Goal: Information Seeking & Learning: Learn about a topic

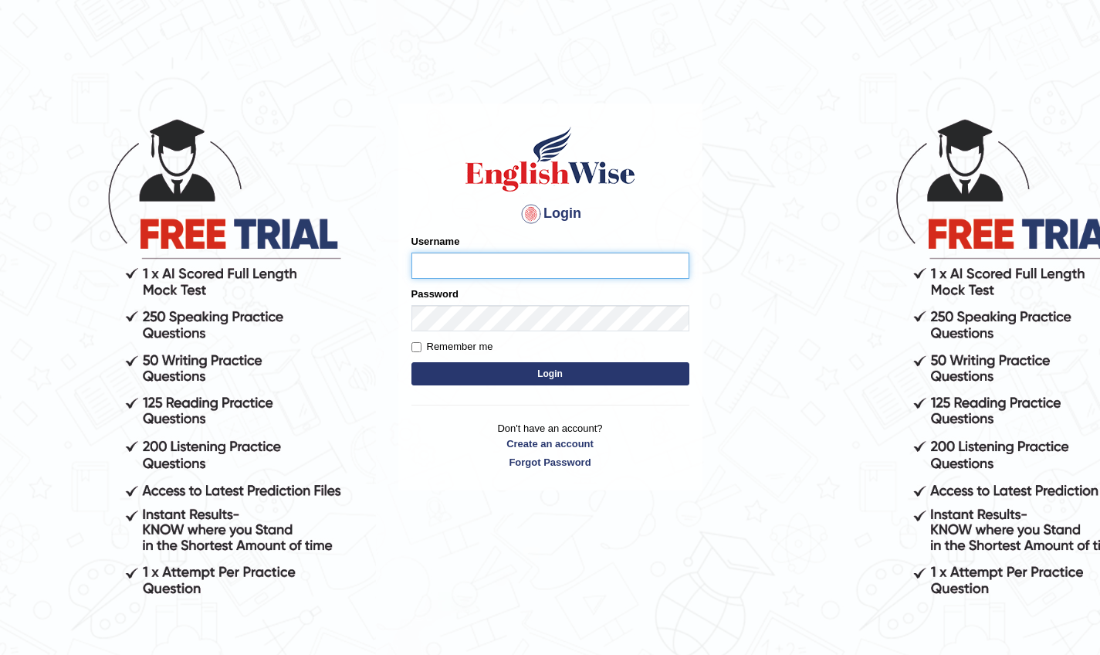
type input "Surajsah"
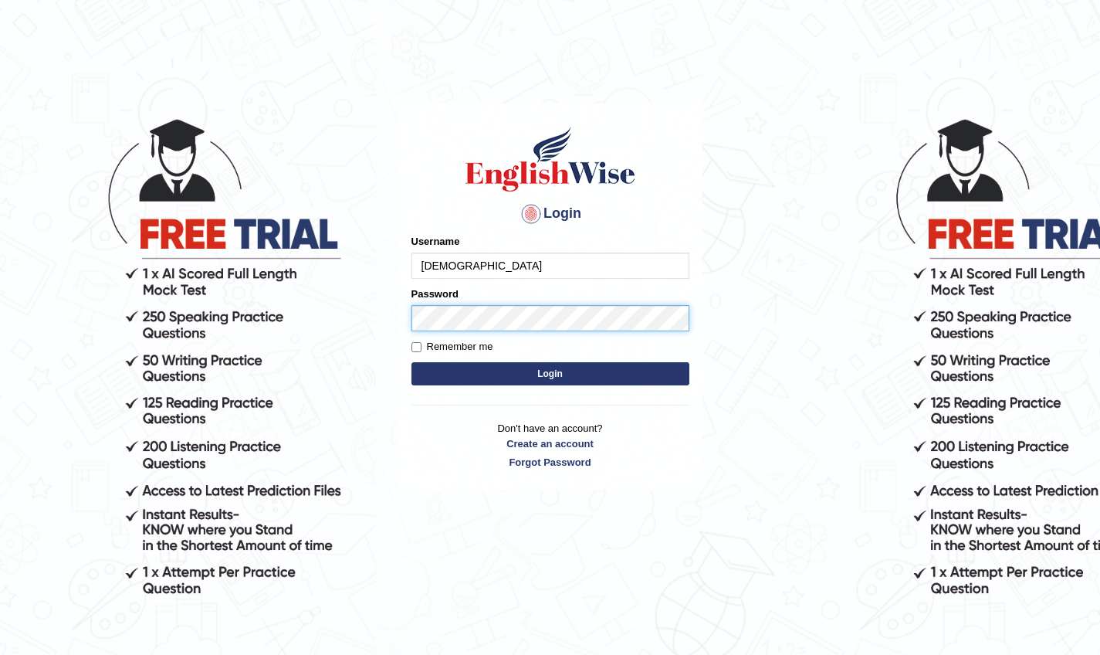
click at [550, 374] on button "Login" at bounding box center [551, 373] width 278 height 23
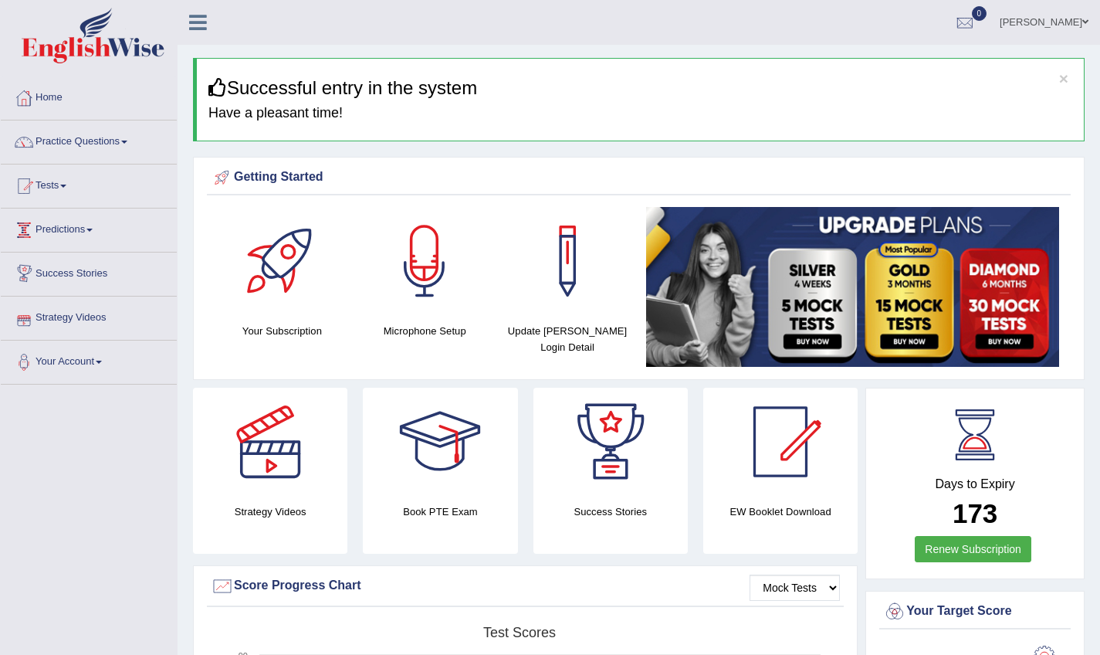
click at [97, 227] on link "Predictions" at bounding box center [89, 228] width 176 height 39
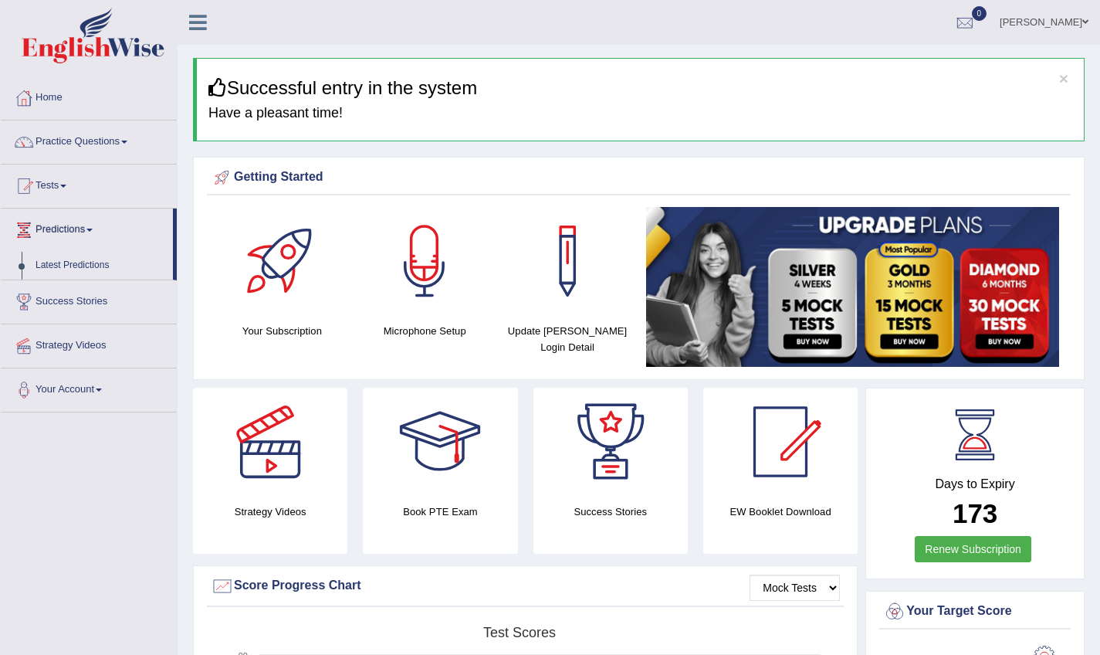
click at [97, 227] on link "Predictions" at bounding box center [87, 228] width 172 height 39
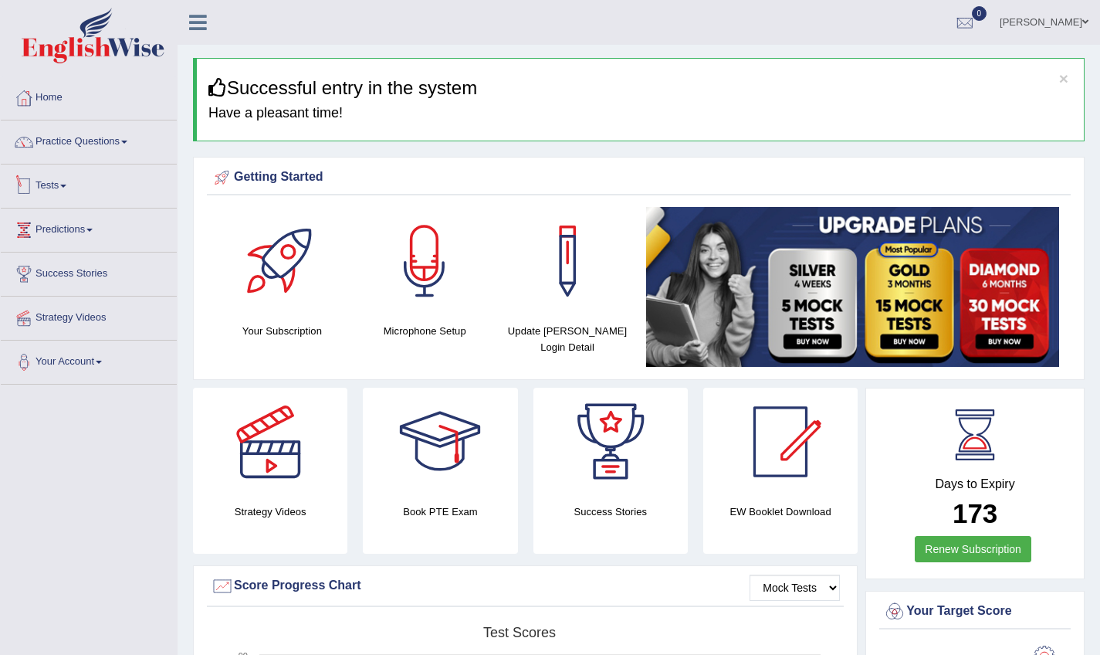
click at [68, 176] on link "Tests" at bounding box center [89, 183] width 176 height 39
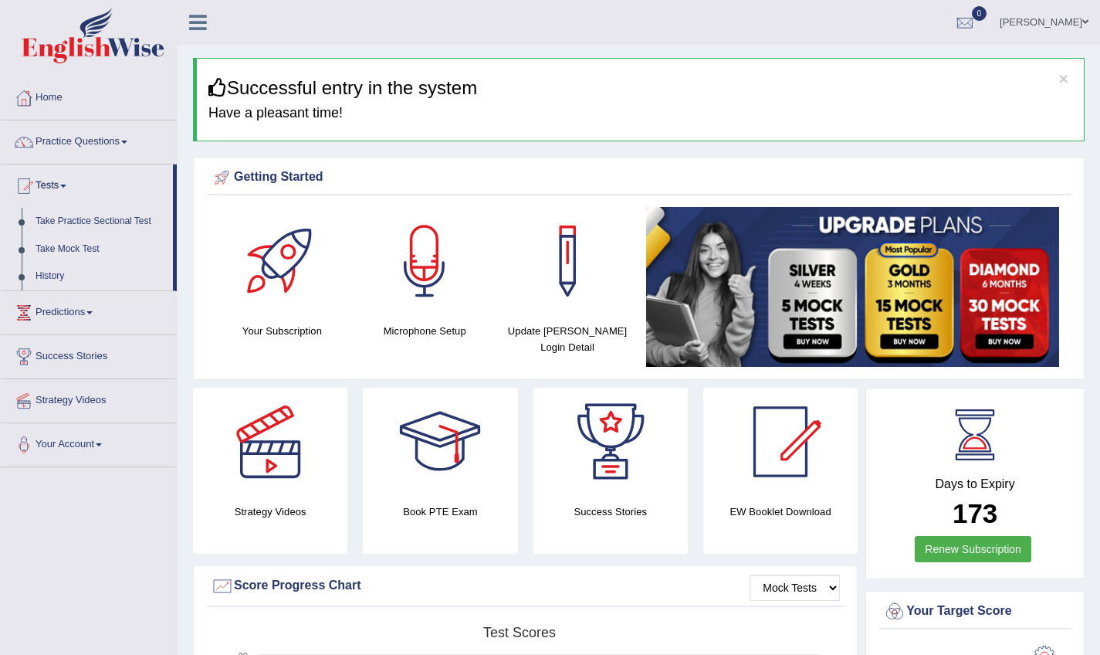
click at [90, 245] on link "Take Mock Test" at bounding box center [101, 250] width 144 height 28
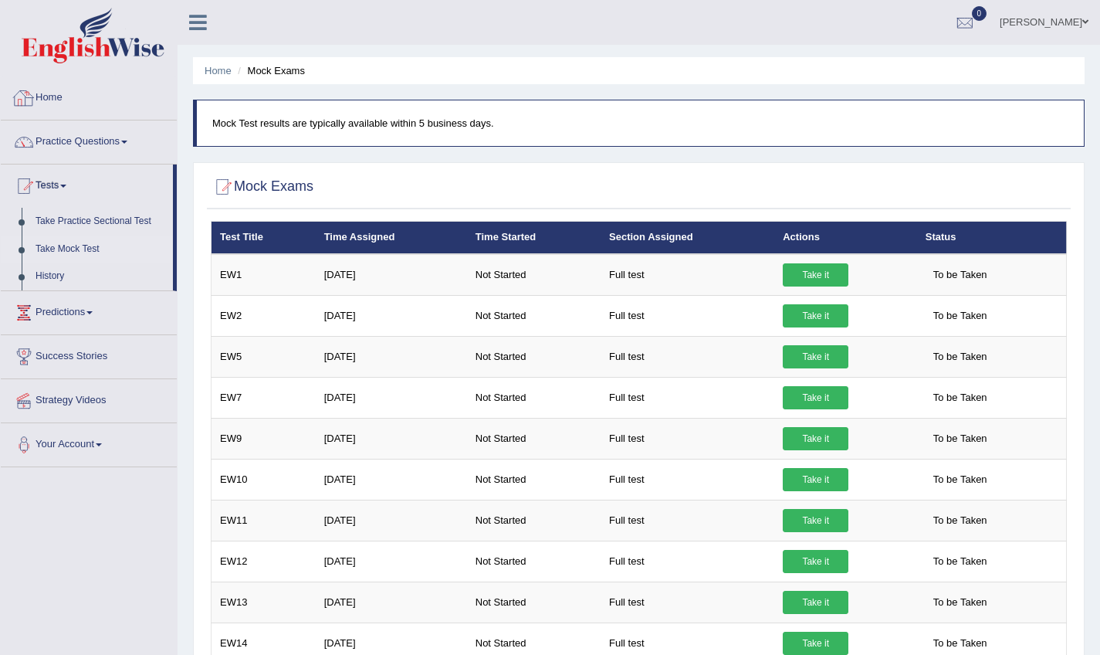
click at [55, 97] on link "Home" at bounding box center [89, 95] width 176 height 39
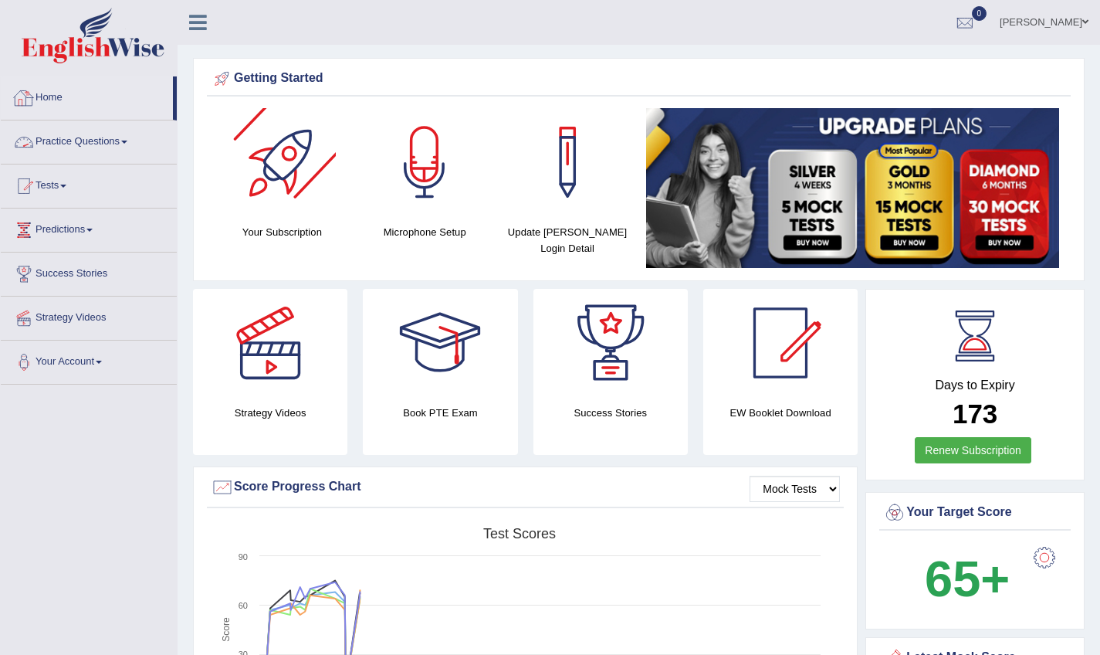
click at [280, 171] on div at bounding box center [282, 162] width 108 height 108
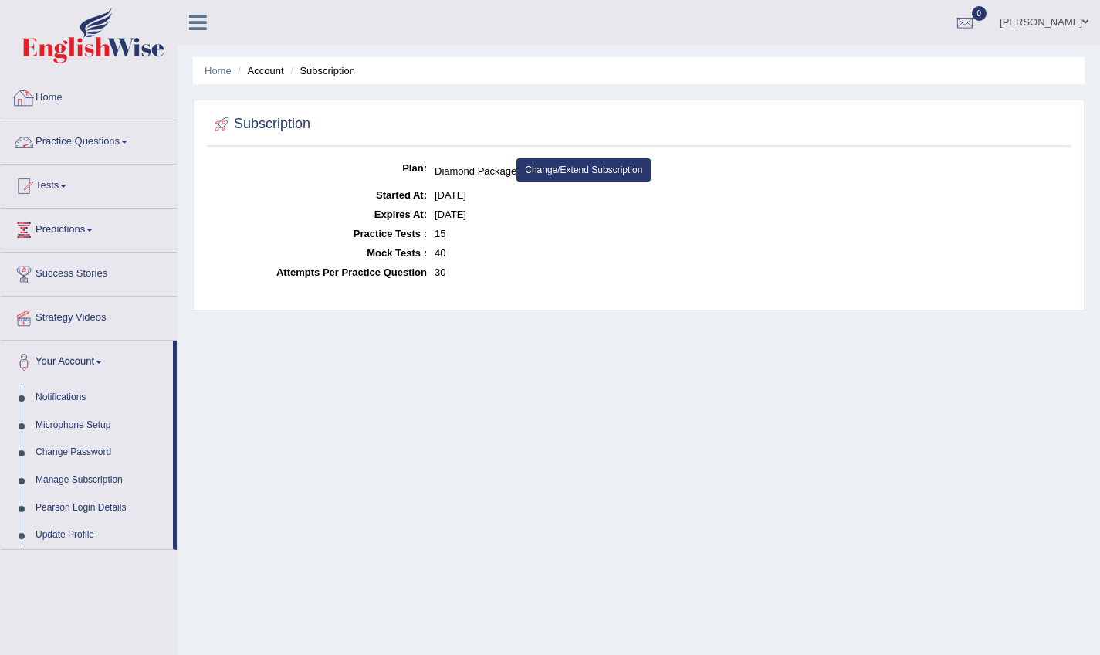
click at [57, 93] on link "Home" at bounding box center [89, 95] width 176 height 39
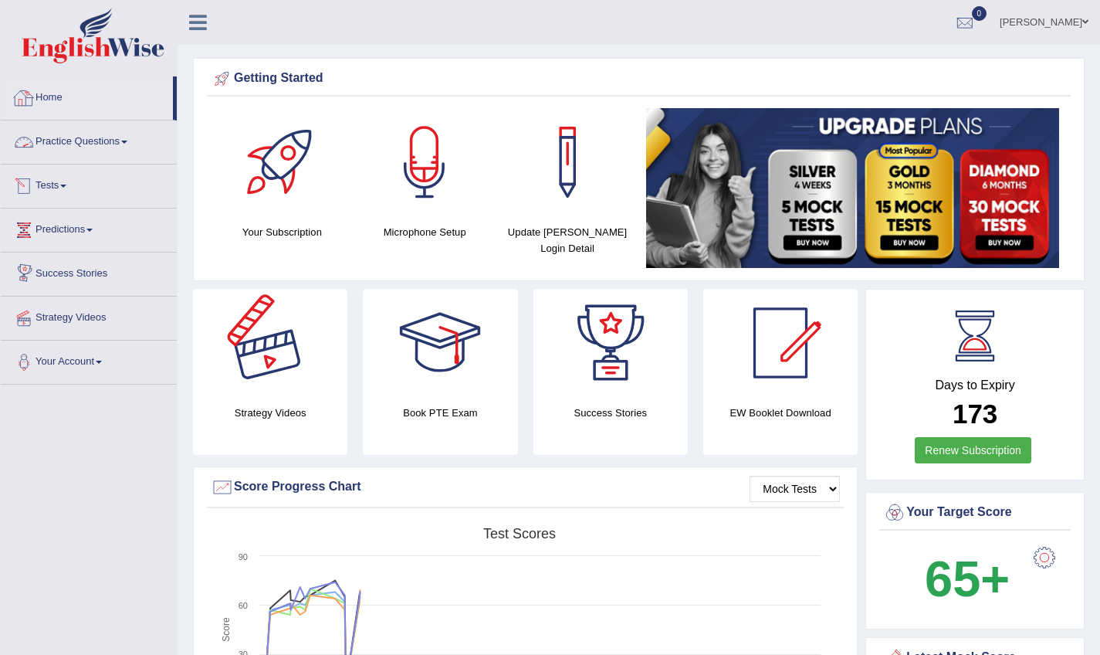
click at [279, 365] on div at bounding box center [270, 343] width 108 height 108
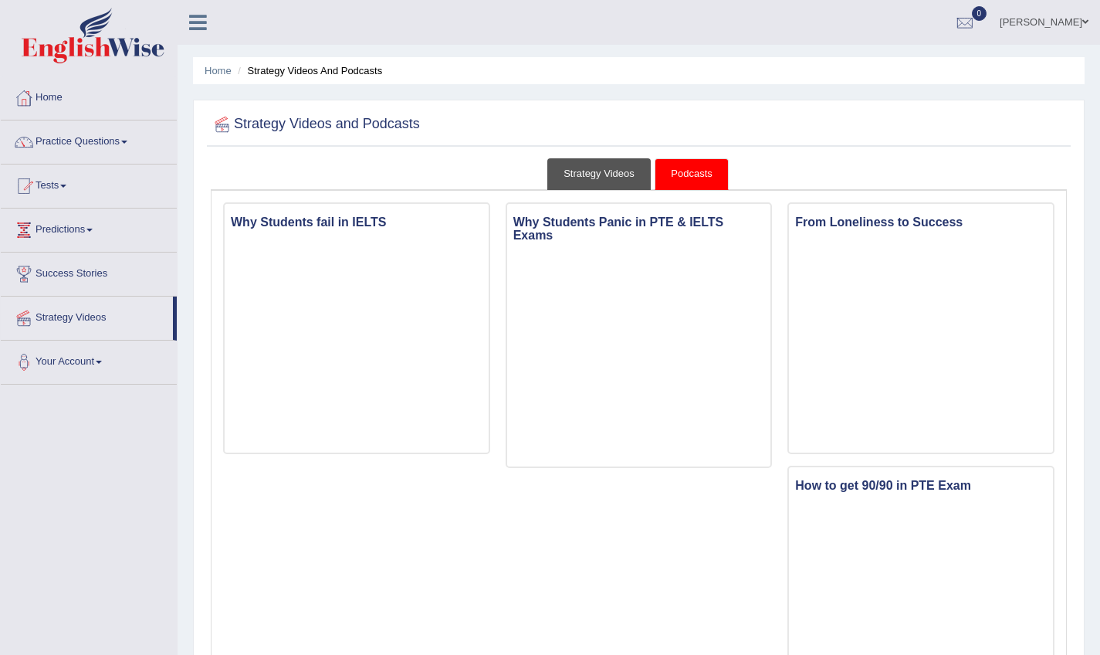
click at [630, 170] on link "Strategy Videos" at bounding box center [599, 174] width 103 height 32
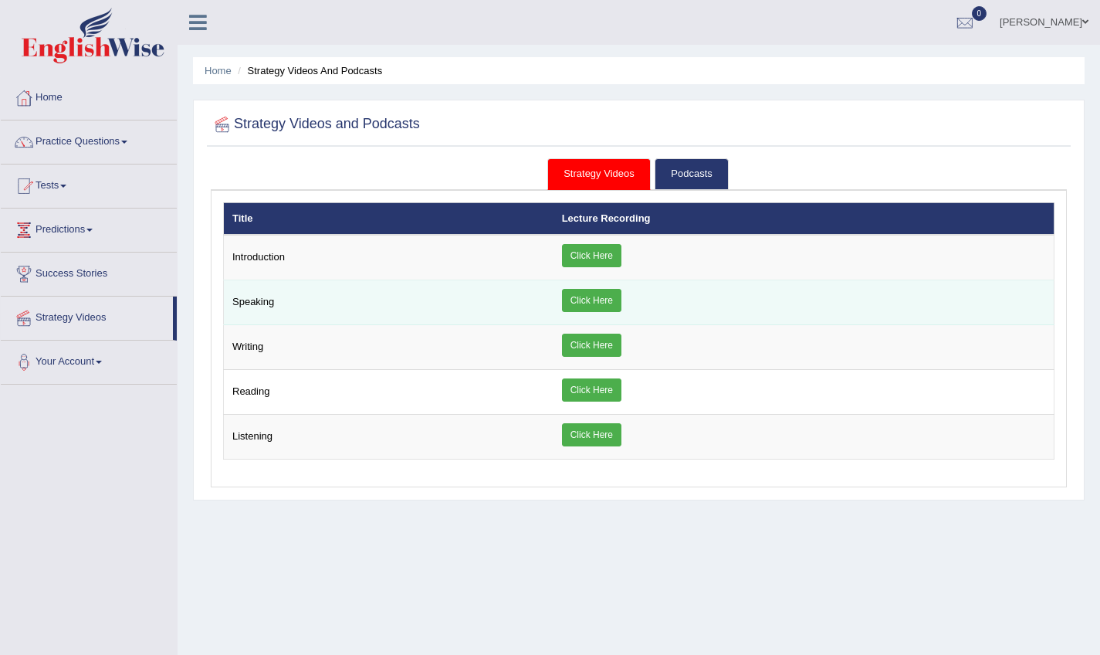
click at [592, 301] on link "Click Here" at bounding box center [591, 300] width 59 height 23
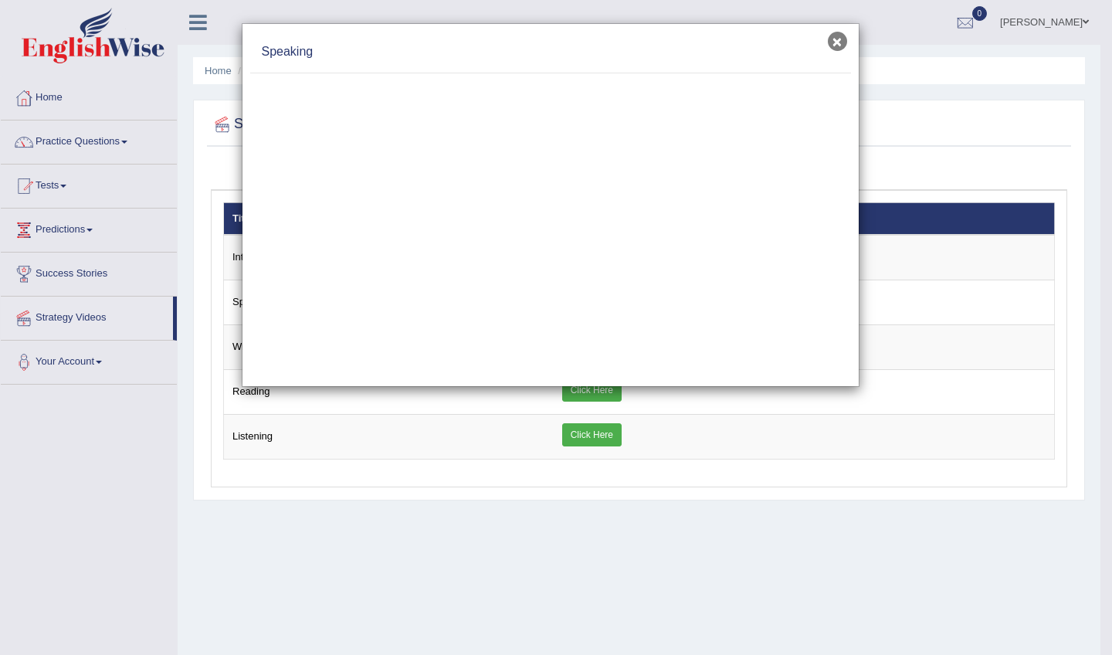
click at [843, 41] on button "×" at bounding box center [837, 41] width 19 height 19
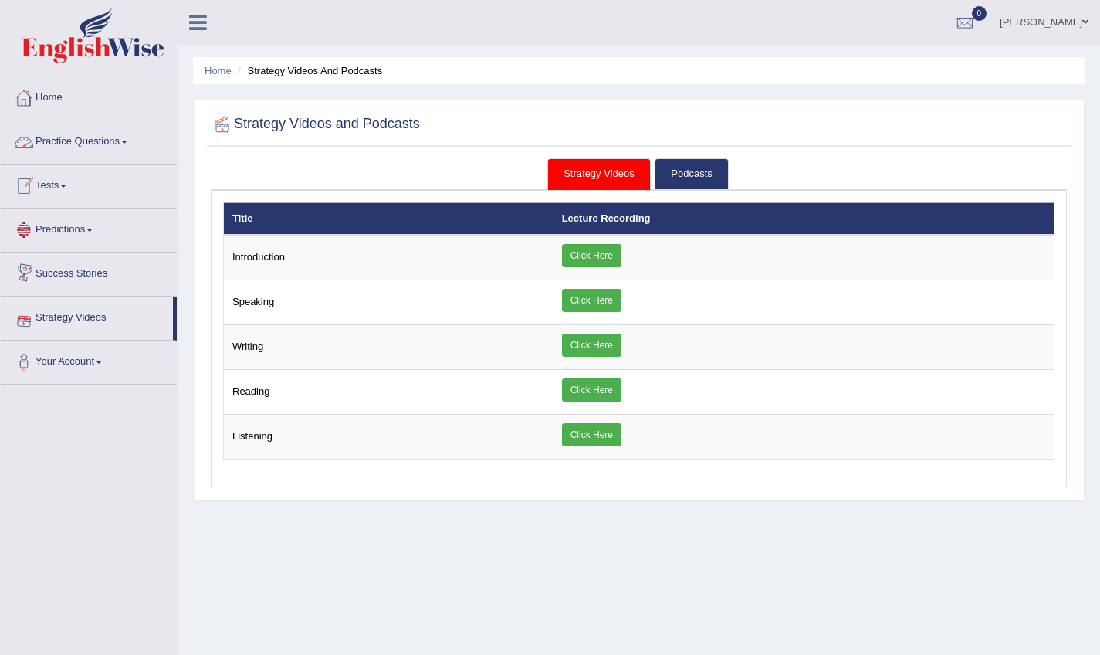
click at [103, 273] on link "Success Stories" at bounding box center [89, 272] width 176 height 39
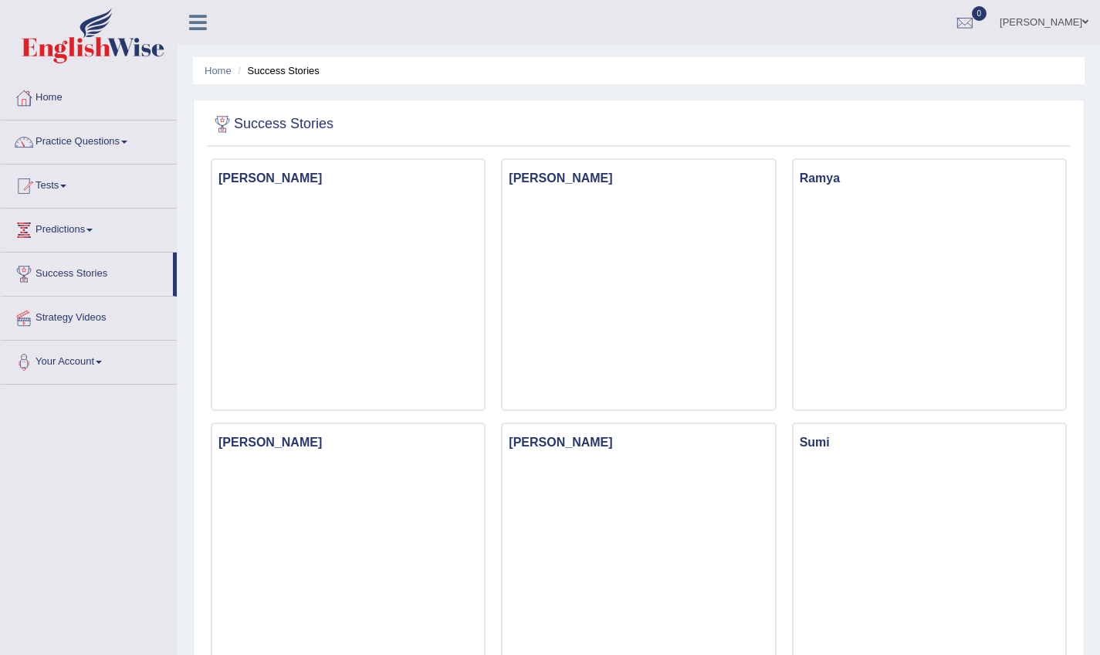
click at [55, 97] on link "Home" at bounding box center [89, 95] width 176 height 39
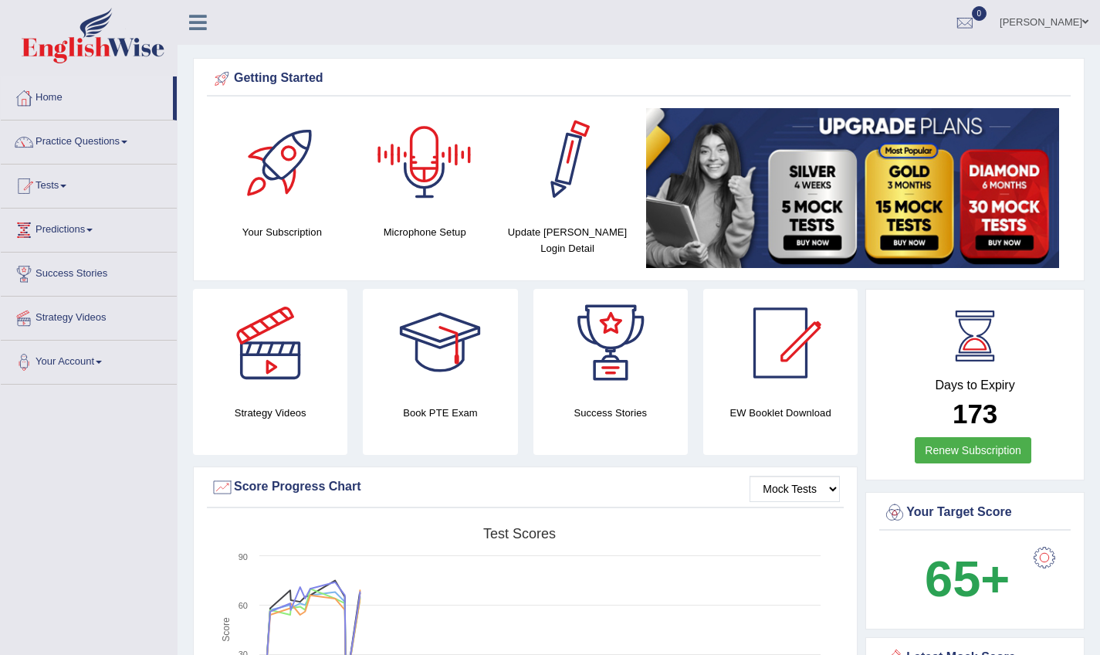
click at [541, 208] on div at bounding box center [568, 162] width 108 height 108
click at [69, 144] on link "Practice Questions" at bounding box center [89, 139] width 176 height 39
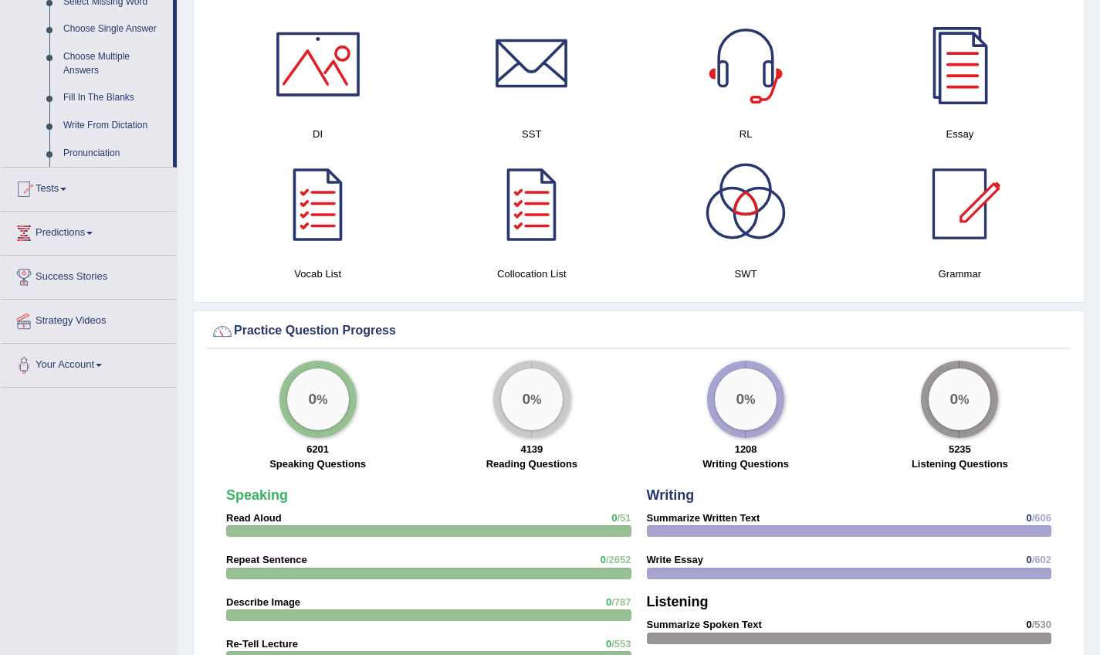
scroll to position [836, 0]
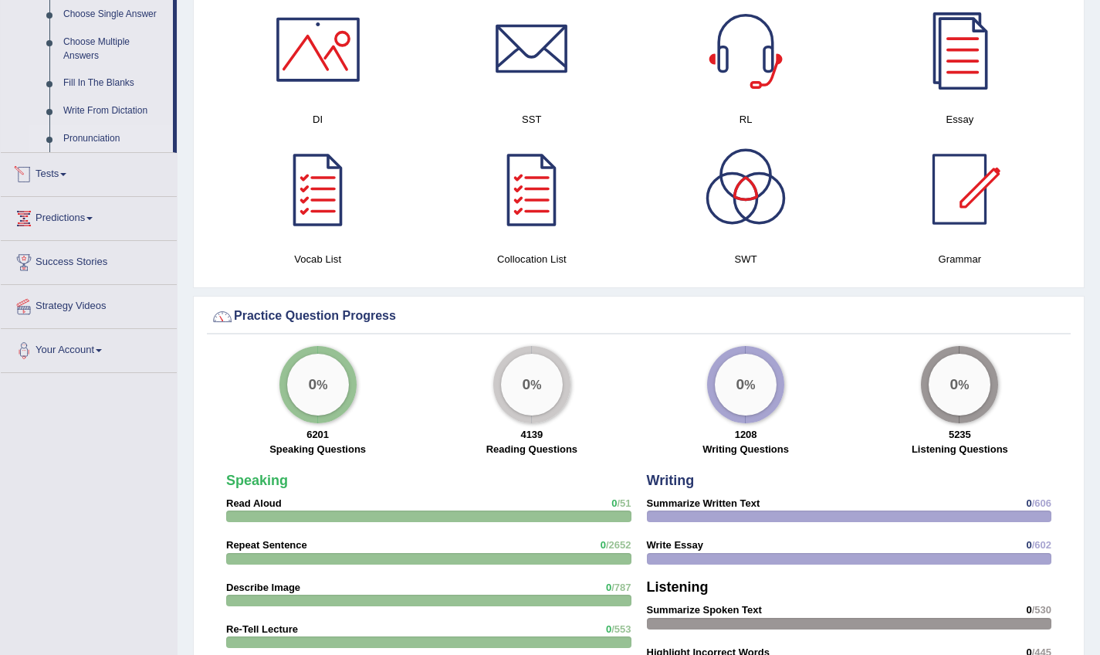
click at [97, 137] on link "Pronunciation" at bounding box center [114, 139] width 117 height 28
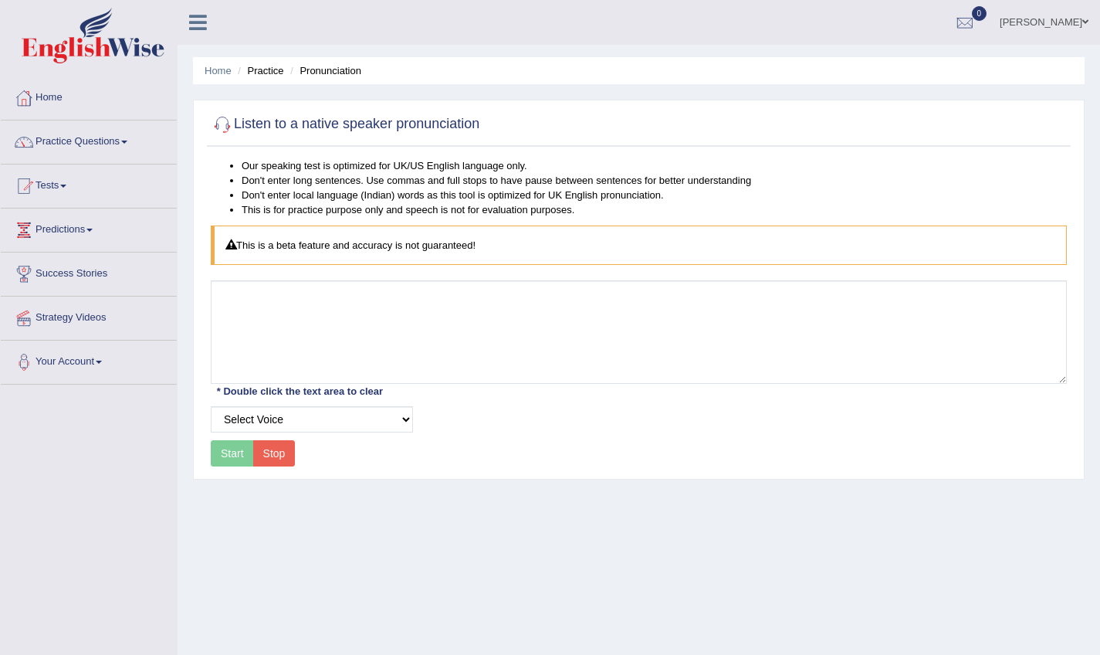
click at [247, 460] on div "Start Stop" at bounding box center [253, 453] width 84 height 26
click at [234, 450] on div "Start Stop" at bounding box center [253, 453] width 84 height 26
click at [234, 451] on div "Start Stop" at bounding box center [253, 453] width 84 height 26
click at [263, 452] on button "Stop" at bounding box center [274, 453] width 42 height 26
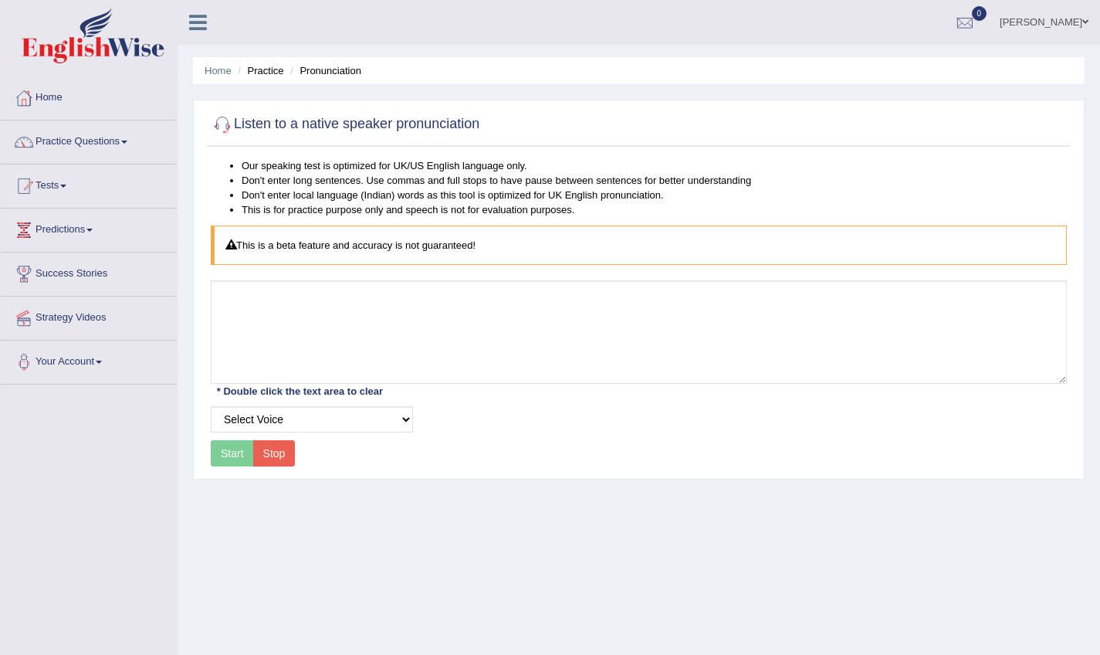
click at [235, 446] on div "Start Stop" at bounding box center [253, 453] width 84 height 26
click at [83, 228] on link "Predictions" at bounding box center [89, 228] width 176 height 39
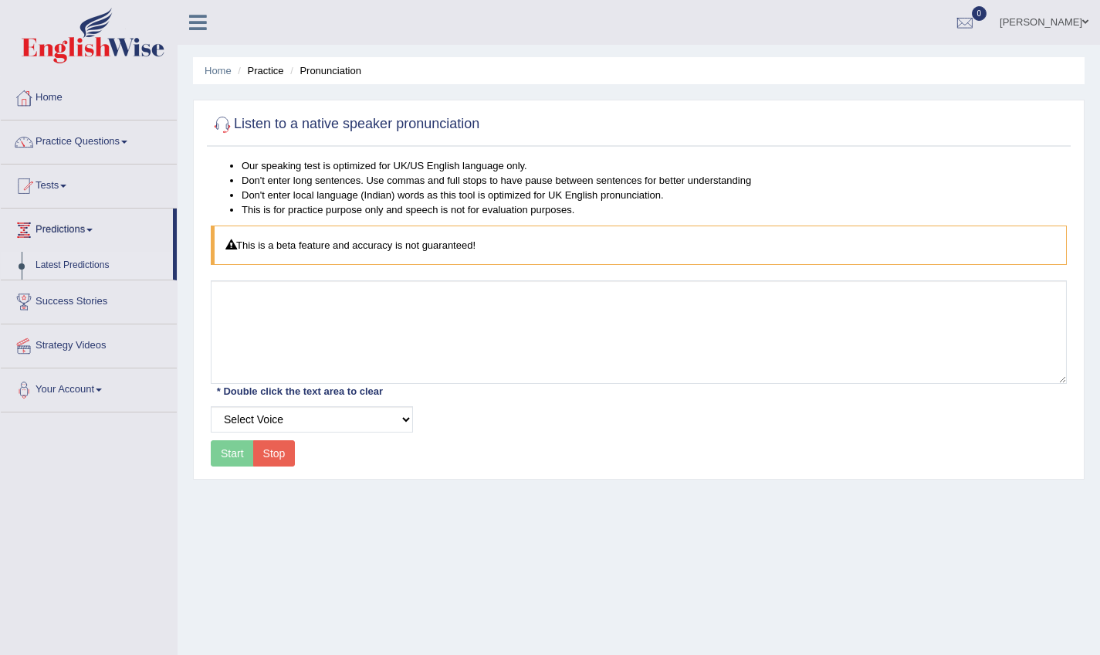
click at [83, 262] on link "Latest Predictions" at bounding box center [101, 266] width 144 height 28
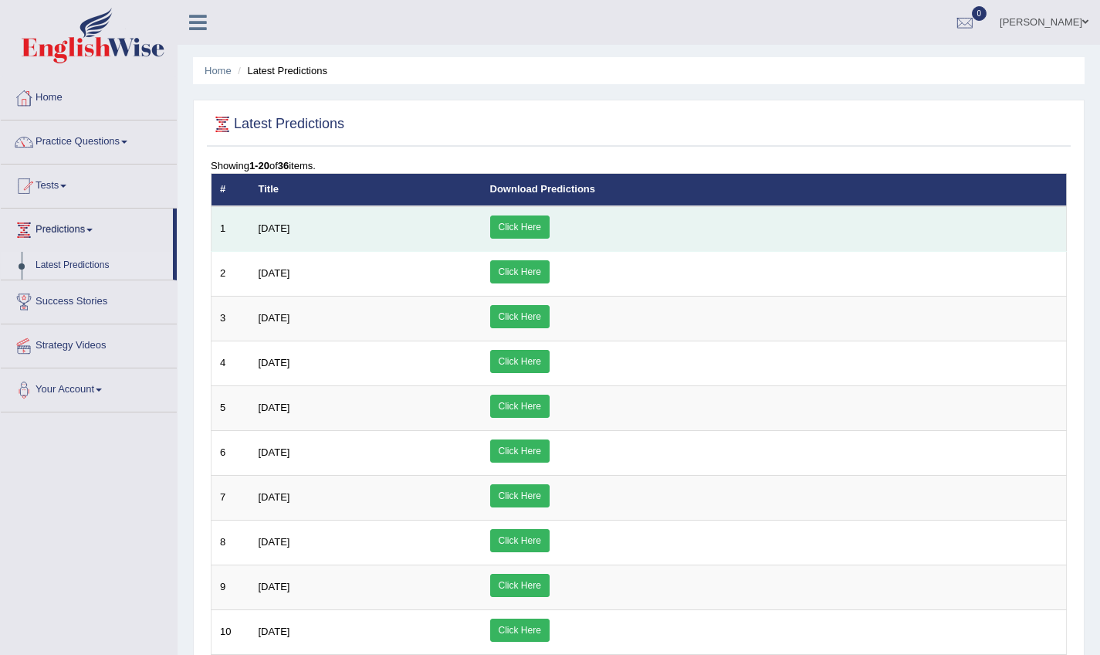
click at [550, 226] on link "Click Here" at bounding box center [519, 226] width 59 height 23
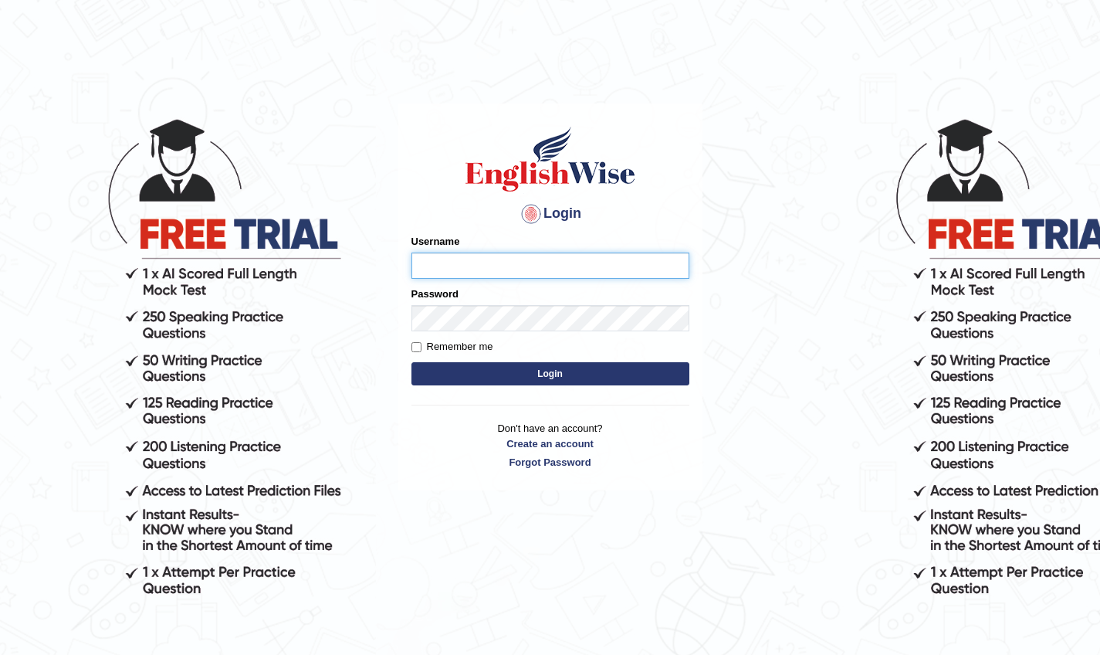
type input "[DEMOGRAPHIC_DATA]"
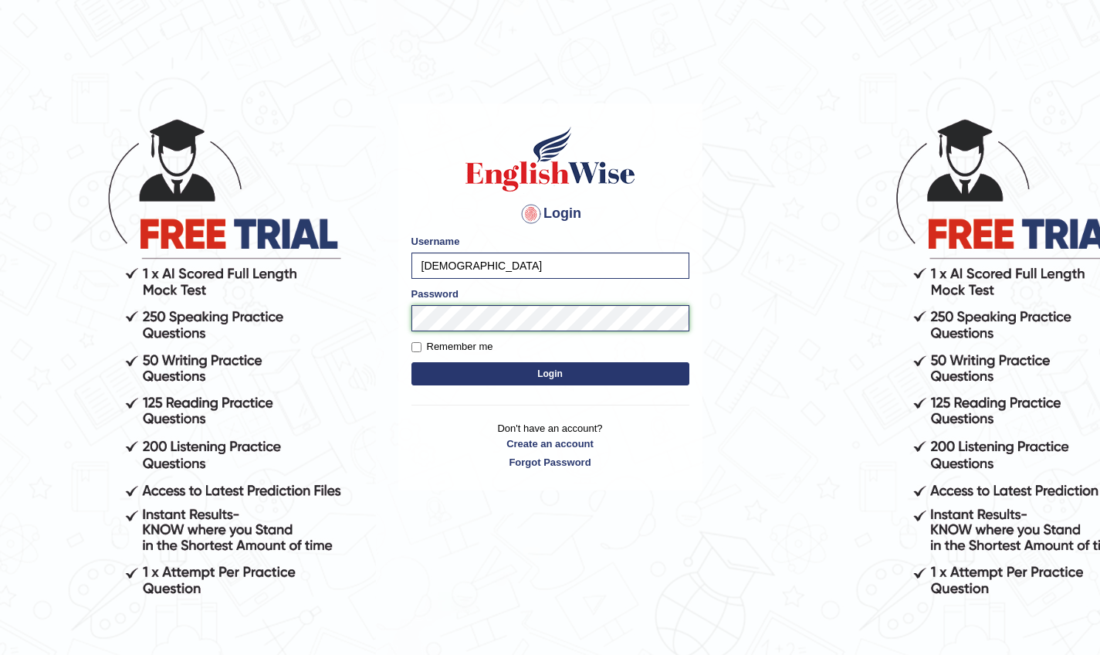
click at [550, 374] on button "Login" at bounding box center [551, 373] width 278 height 23
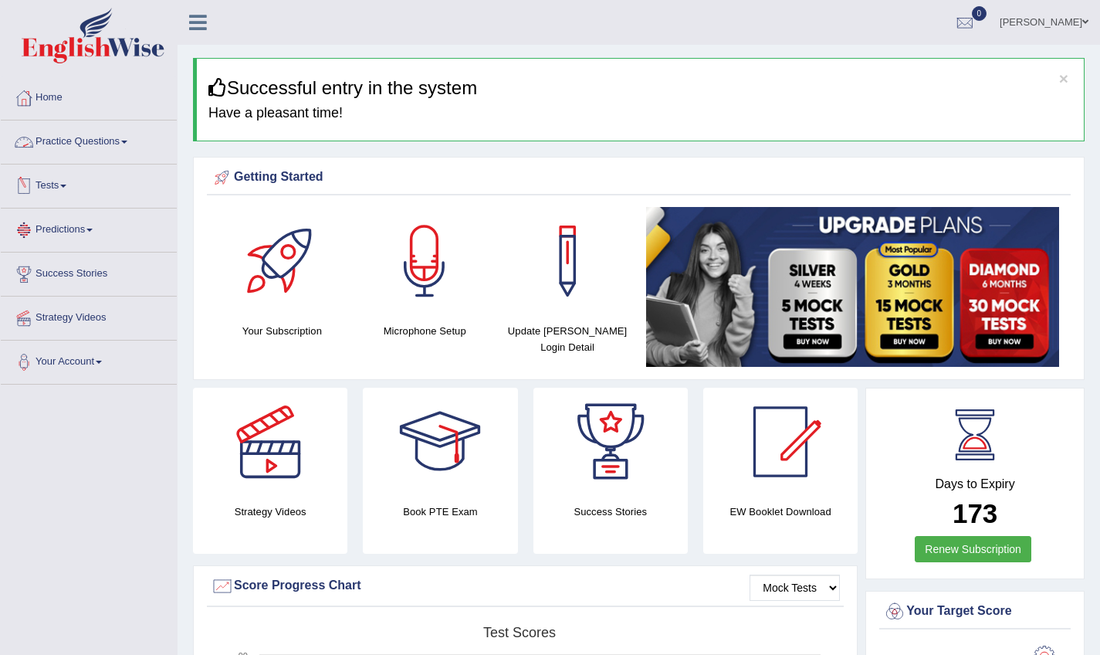
click at [56, 185] on link "Tests" at bounding box center [89, 183] width 176 height 39
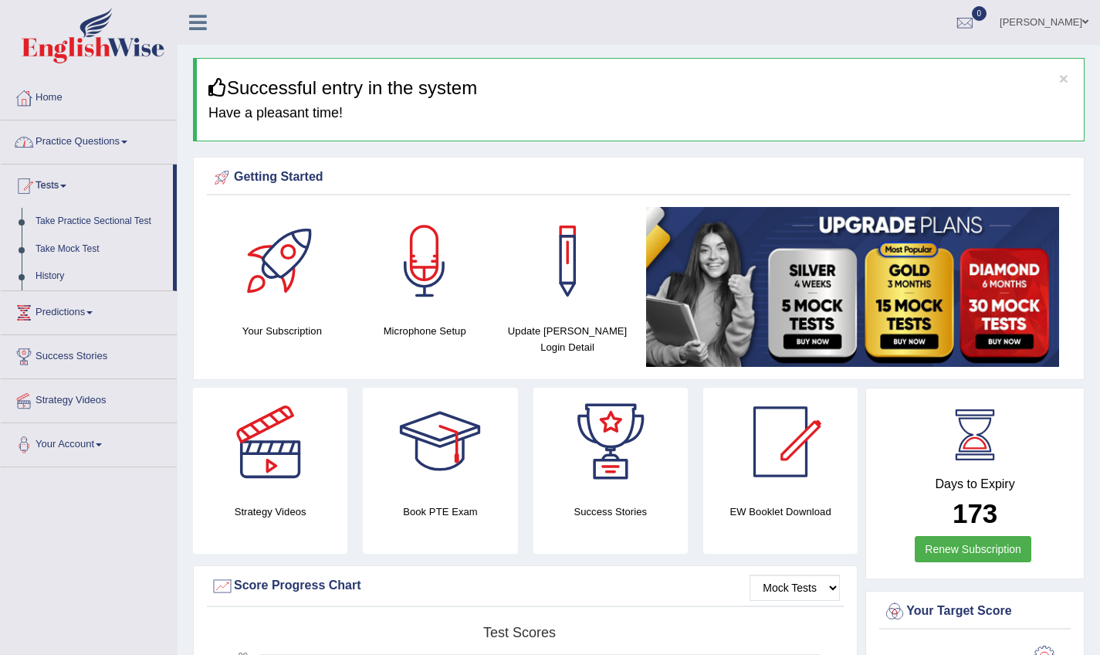
click at [86, 141] on link "Practice Questions" at bounding box center [89, 139] width 176 height 39
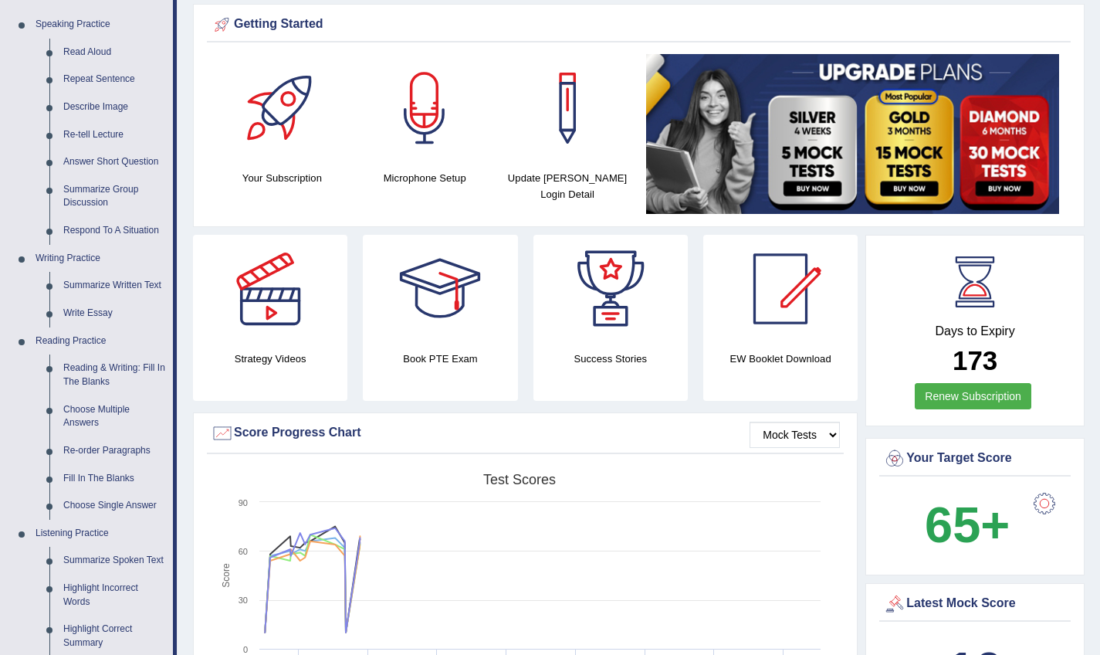
scroll to position [159, 0]
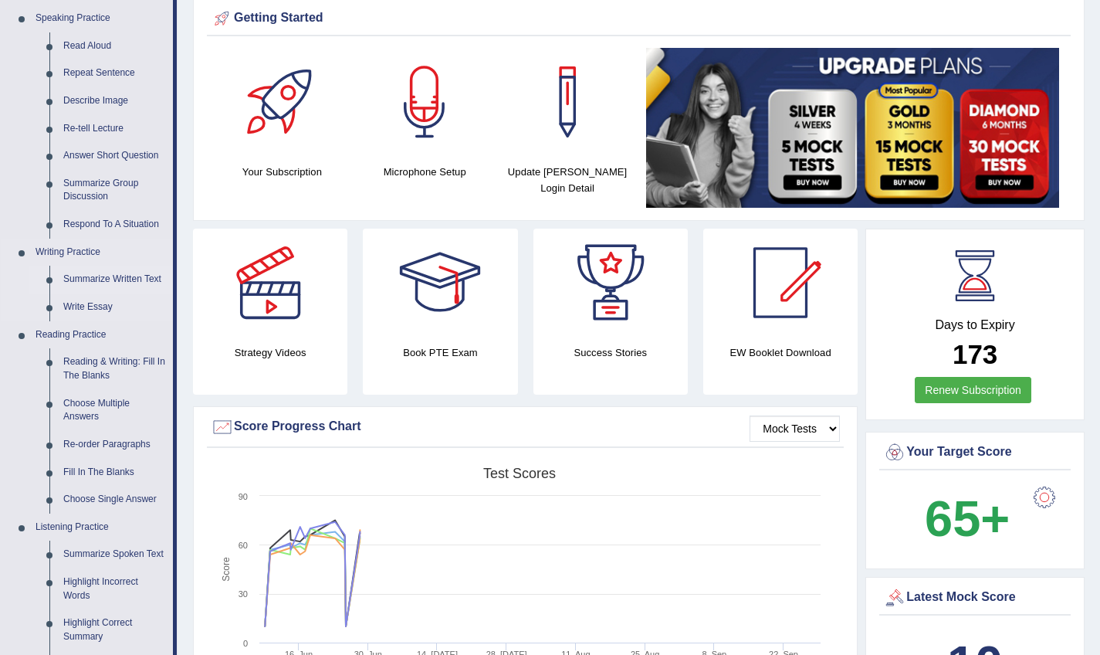
click at [137, 281] on link "Summarize Written Text" at bounding box center [114, 280] width 117 height 28
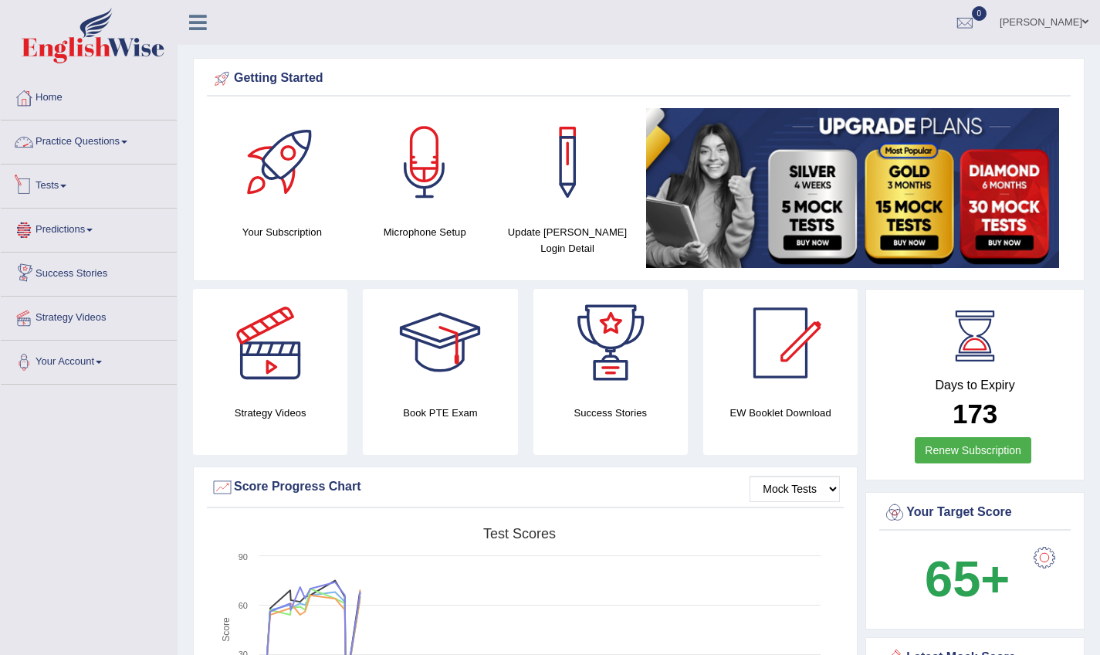
click at [83, 136] on link "Practice Questions" at bounding box center [89, 139] width 176 height 39
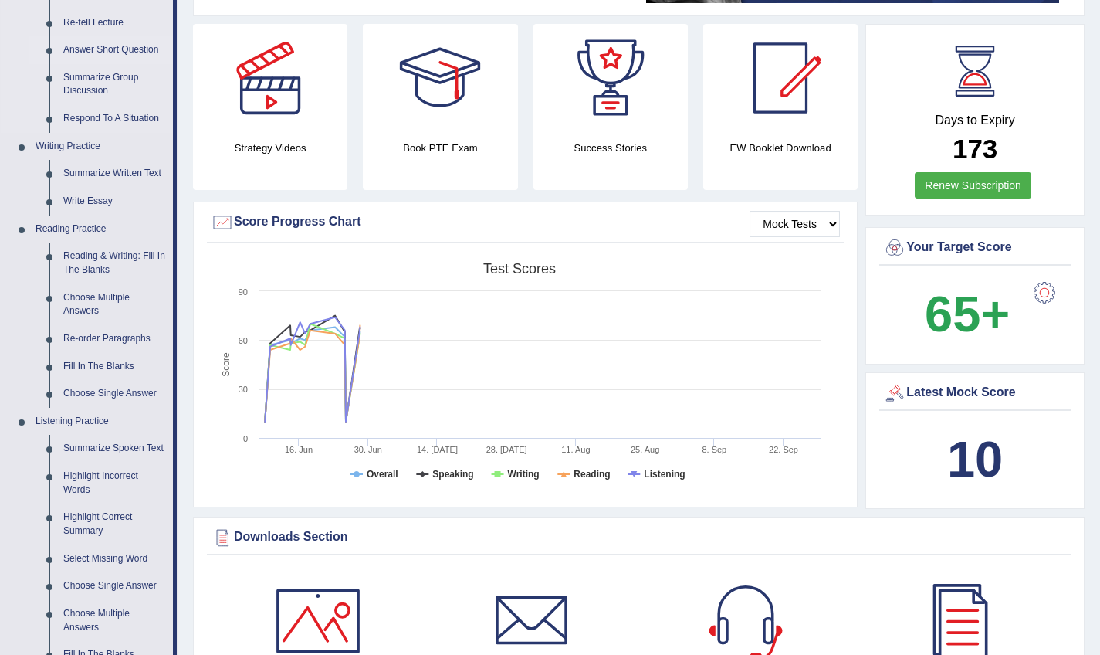
scroll to position [266, 0]
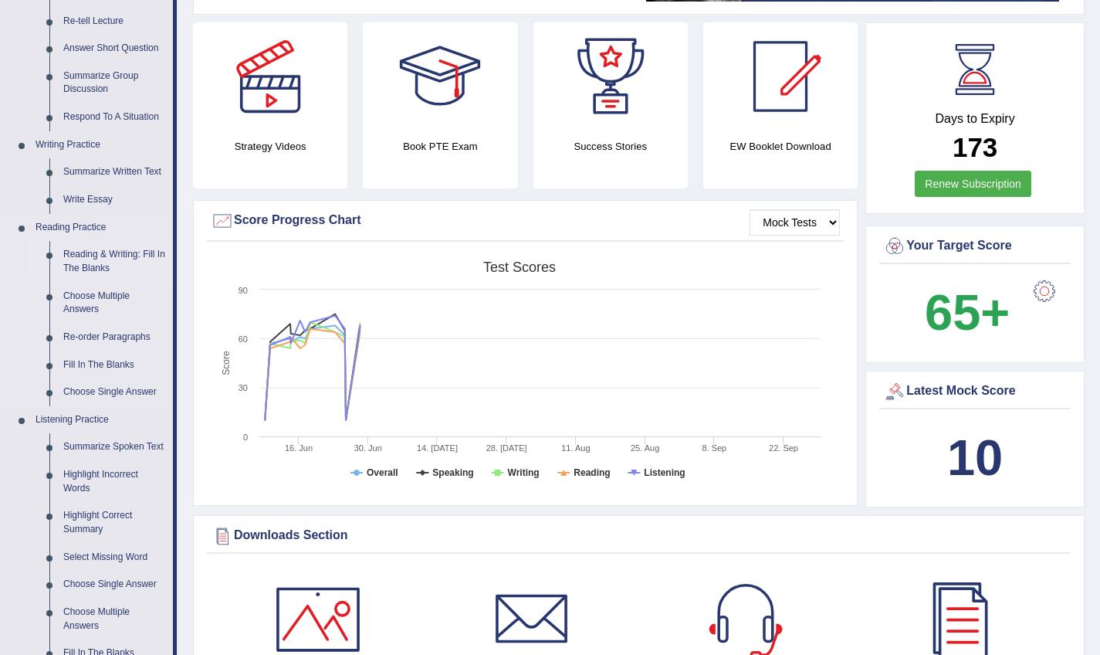
click at [107, 258] on link "Reading & Writing: Fill In The Blanks" at bounding box center [114, 261] width 117 height 41
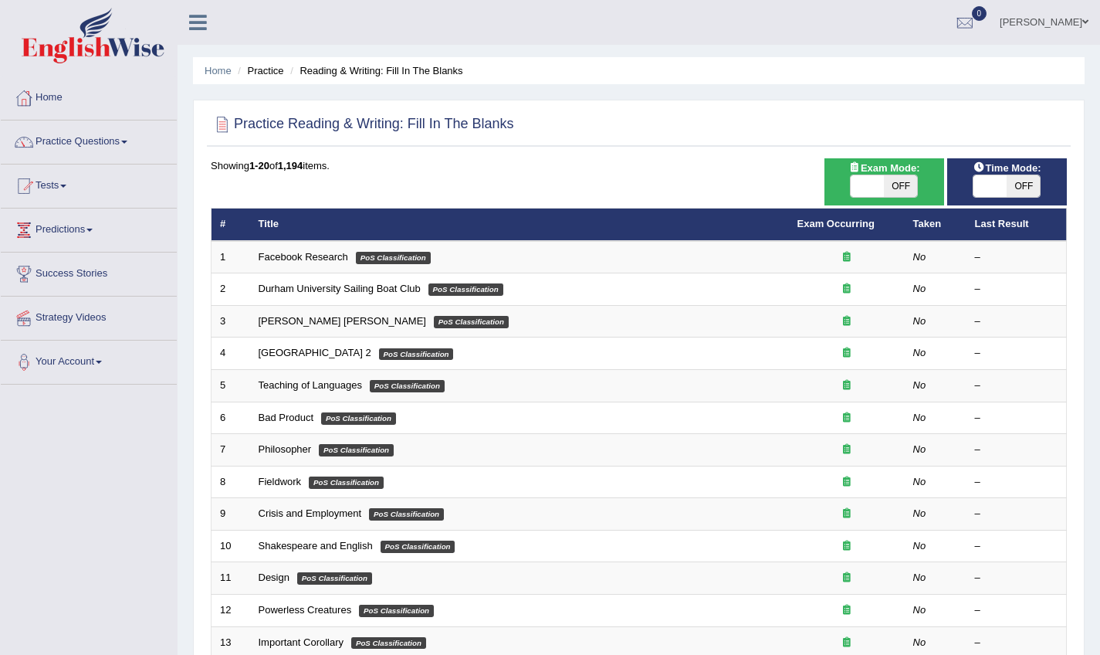
click at [873, 178] on span at bounding box center [867, 186] width 33 height 22
checkbox input "true"
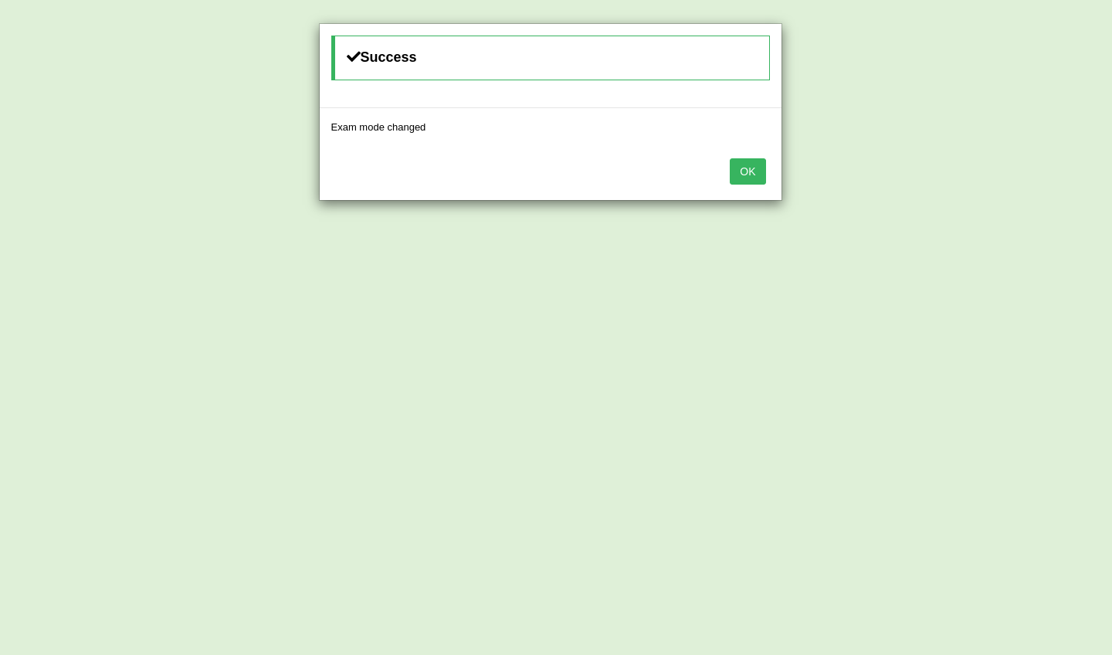
click at [741, 172] on button "OK" at bounding box center [748, 171] width 36 height 26
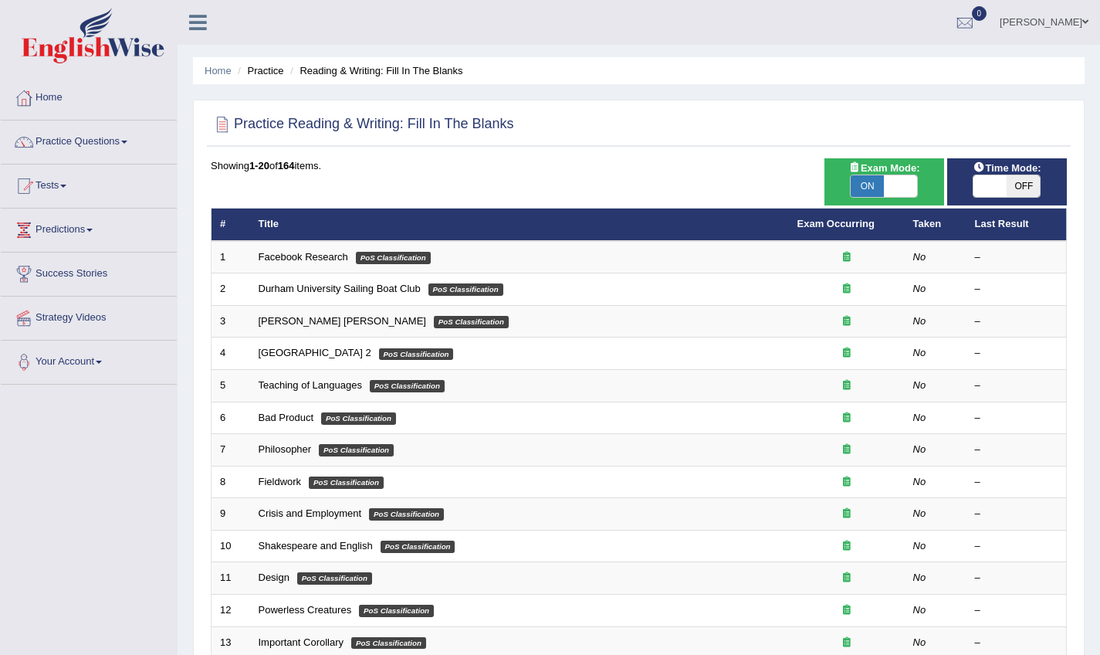
click at [880, 184] on span "ON" at bounding box center [867, 186] width 33 height 22
checkbox input "false"
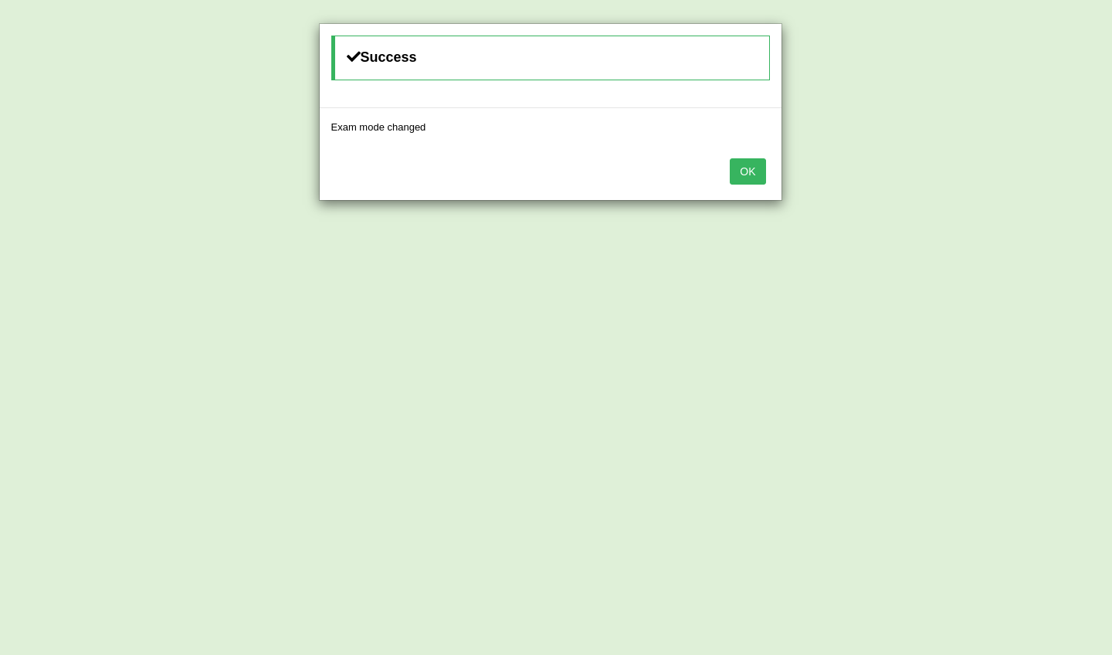
click at [746, 170] on button "OK" at bounding box center [748, 171] width 36 height 26
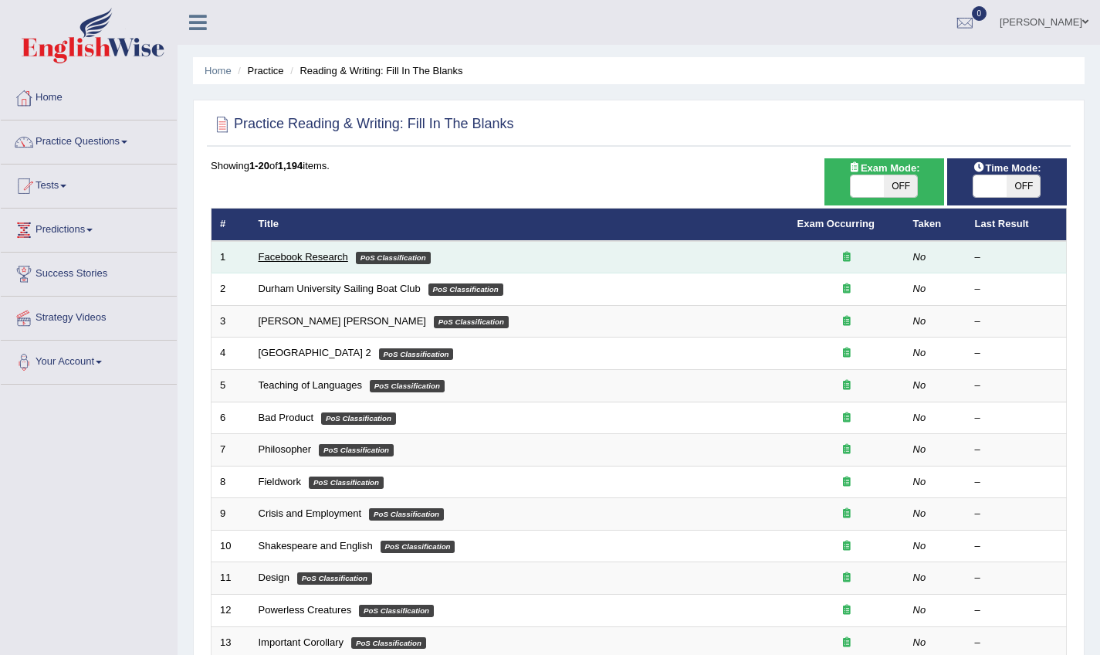
click at [322, 256] on link "Facebook Research" at bounding box center [304, 257] width 90 height 12
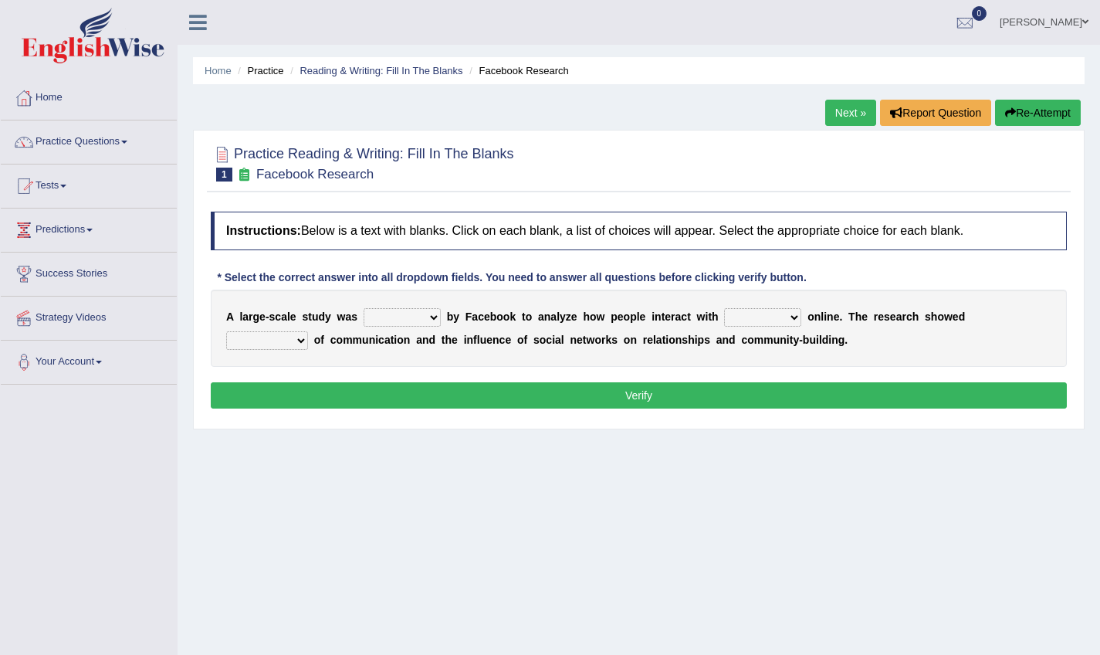
select select "surveyed"
select select "each other"
select select "advantages"
click at [527, 397] on button "Verify" at bounding box center [639, 395] width 856 height 26
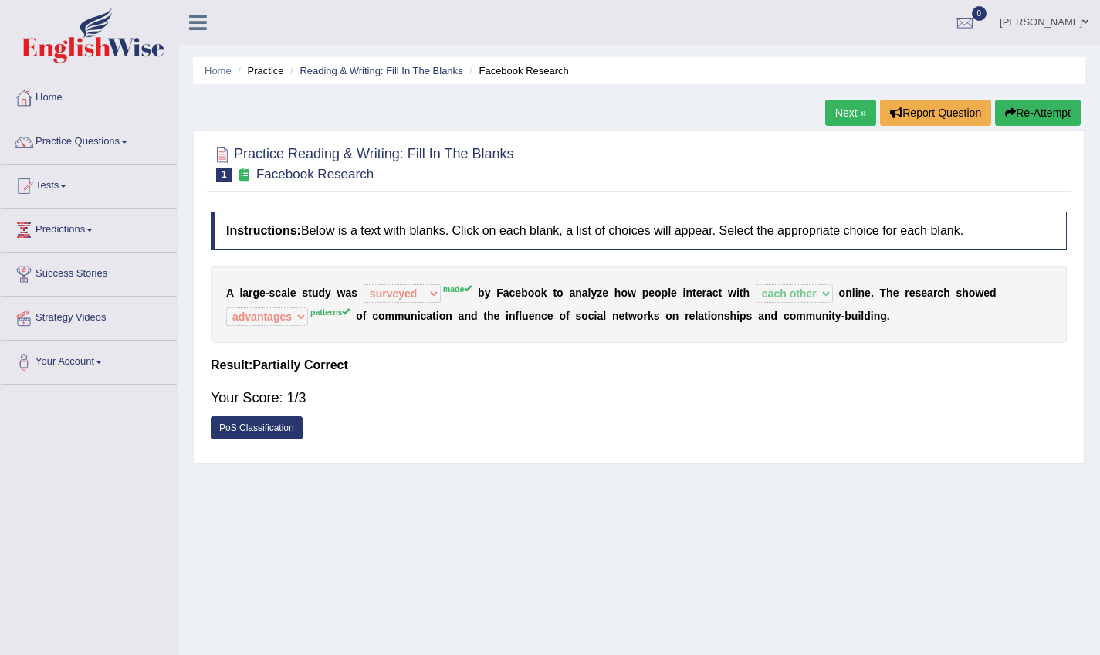
click at [286, 421] on link "PoS Classification" at bounding box center [257, 427] width 92 height 23
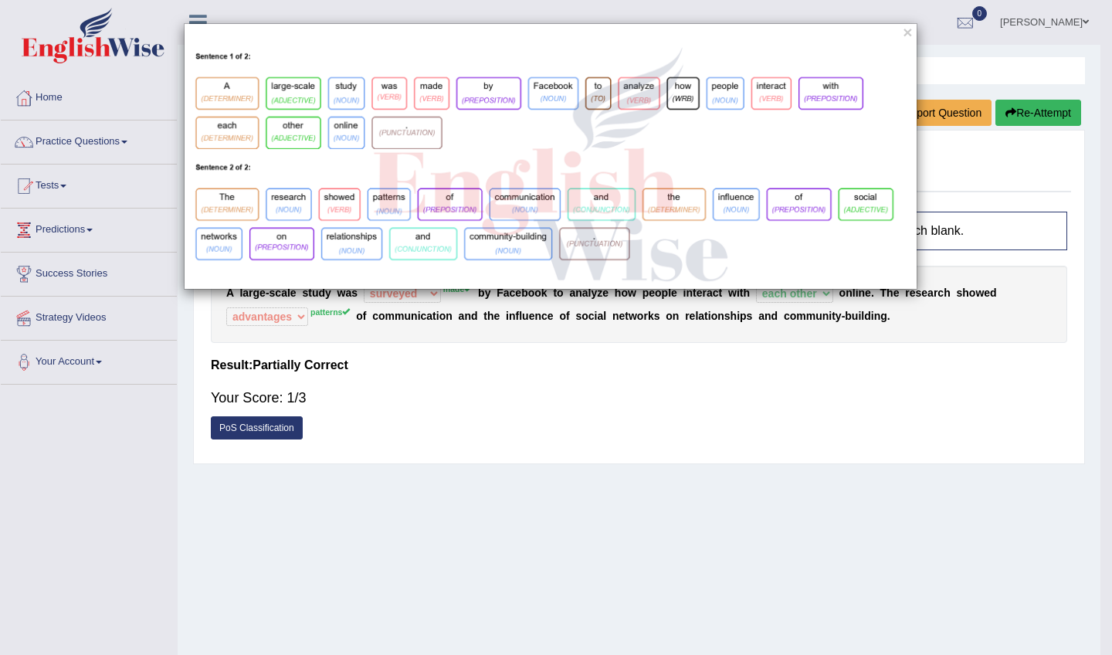
click at [430, 103] on img at bounding box center [551, 166] width 732 height 245
click at [589, 198] on img at bounding box center [551, 166] width 732 height 245
click at [908, 30] on button "×" at bounding box center [907, 32] width 9 height 16
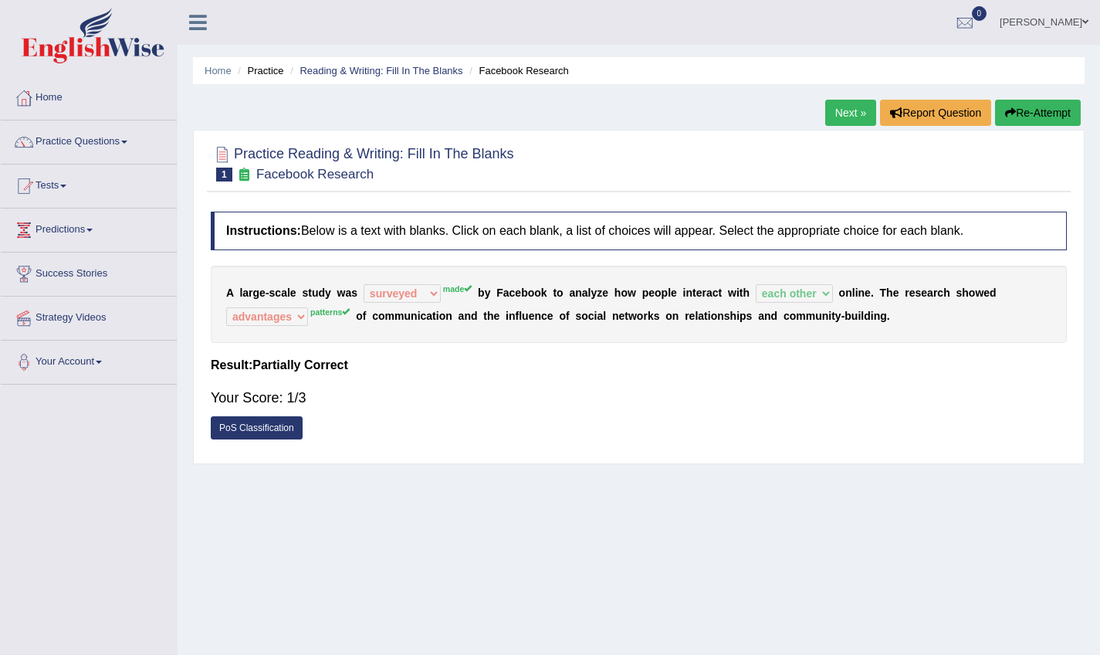
click at [838, 107] on link "Next »" at bounding box center [851, 113] width 51 height 26
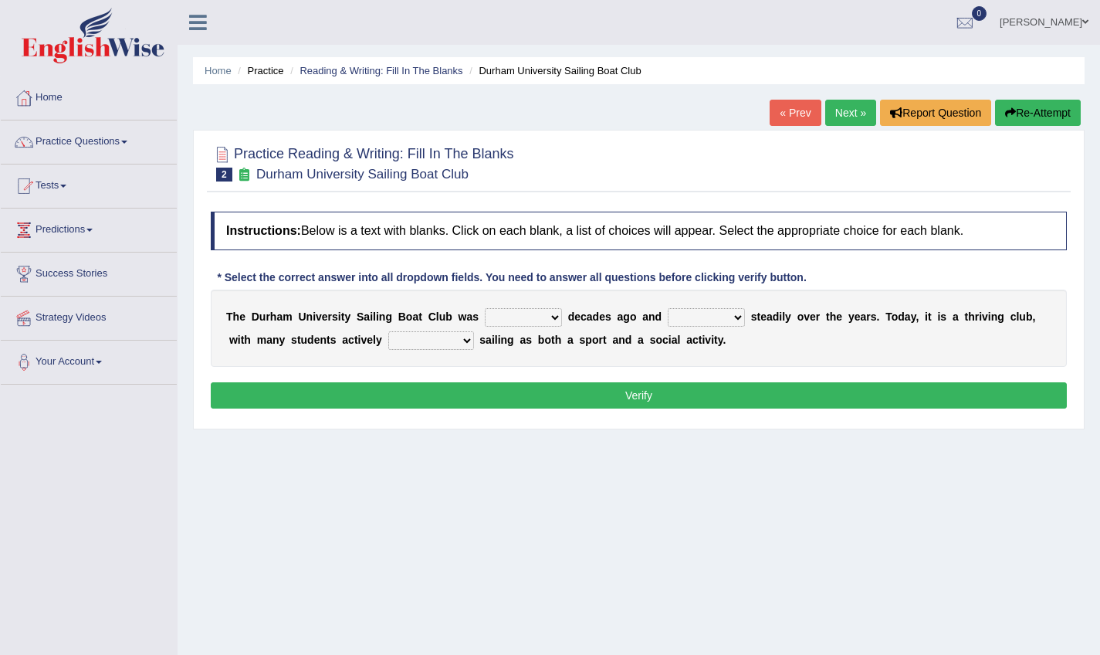
select select "fund"
click at [741, 314] on select "grow growing has grown grown" at bounding box center [706, 317] width 77 height 19
select select "growing"
select select "enjoying"
click at [500, 390] on button "Verify" at bounding box center [639, 395] width 856 height 26
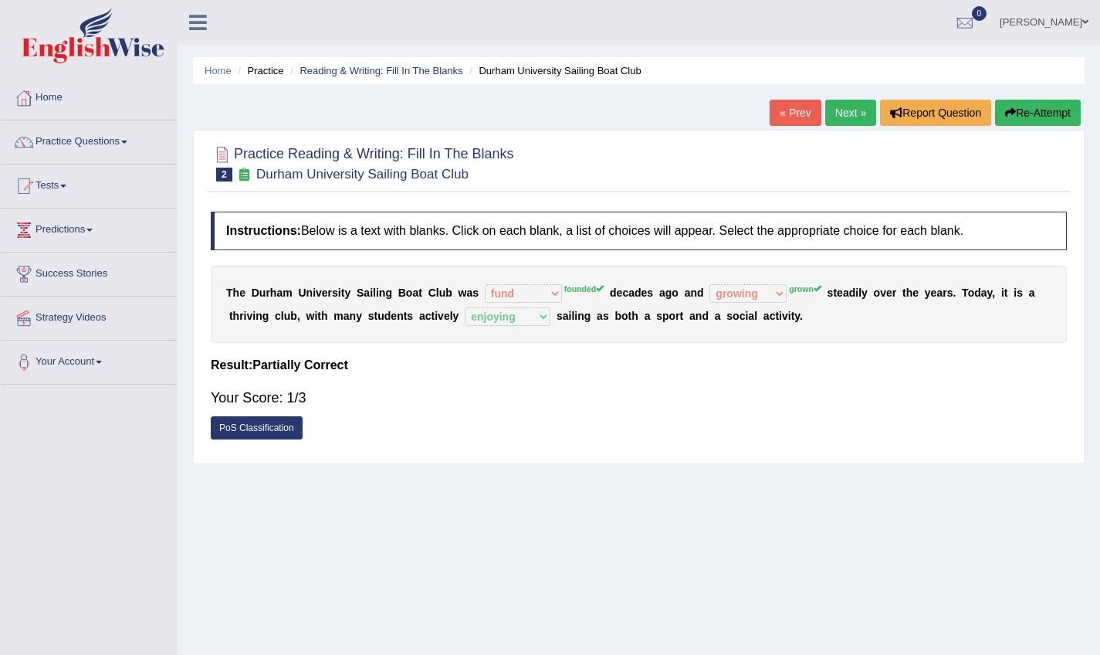
click at [106, 142] on link "Practice Questions" at bounding box center [89, 139] width 176 height 39
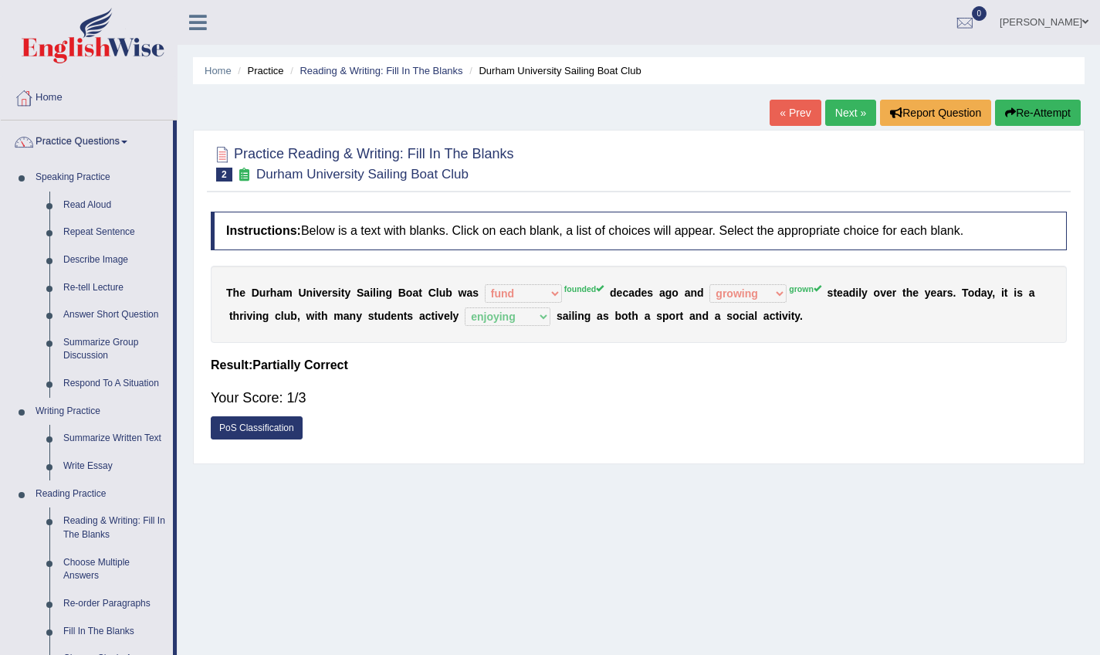
click at [846, 118] on link "Next »" at bounding box center [851, 113] width 51 height 26
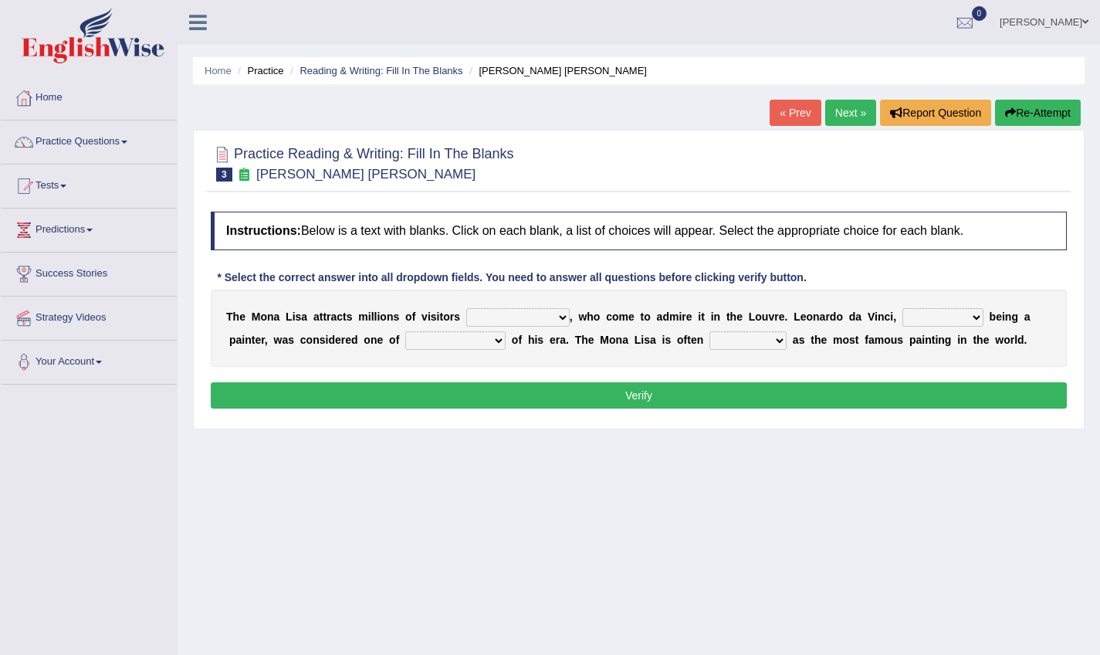
select select "all year round"
click at [982, 317] on select "rather than as much as as well as as long as" at bounding box center [943, 317] width 81 height 19
click at [979, 317] on select "rather than as much as as well as as long as" at bounding box center [943, 317] width 81 height 19
select select "rather than"
select select "the better artist"
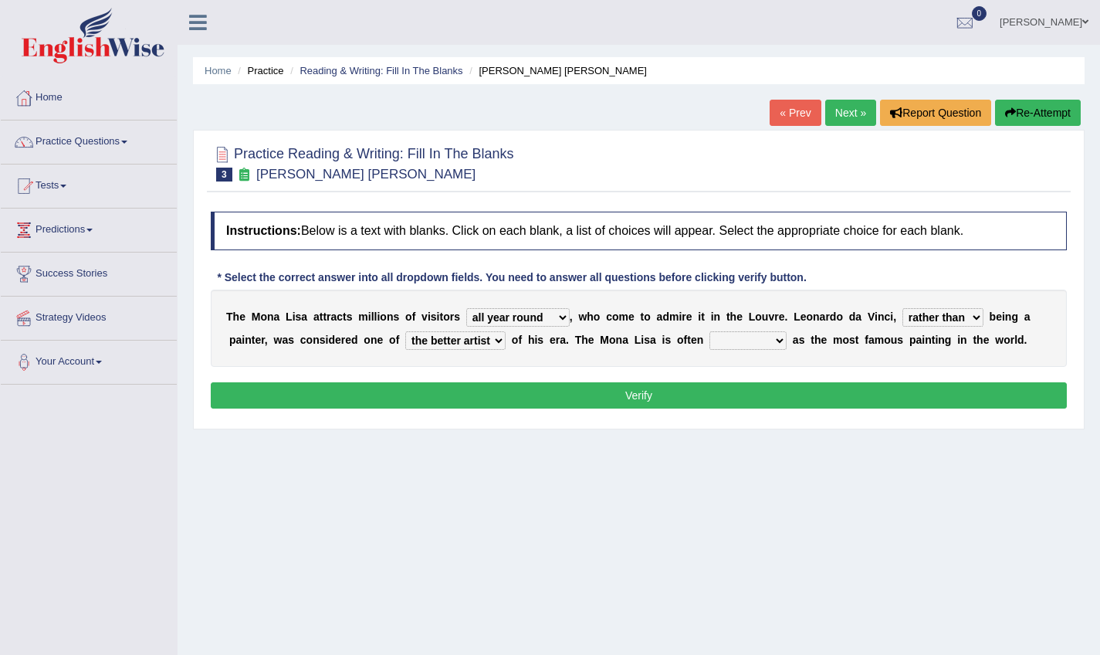
select select "described"
click at [775, 392] on button "Verify" at bounding box center [639, 395] width 856 height 26
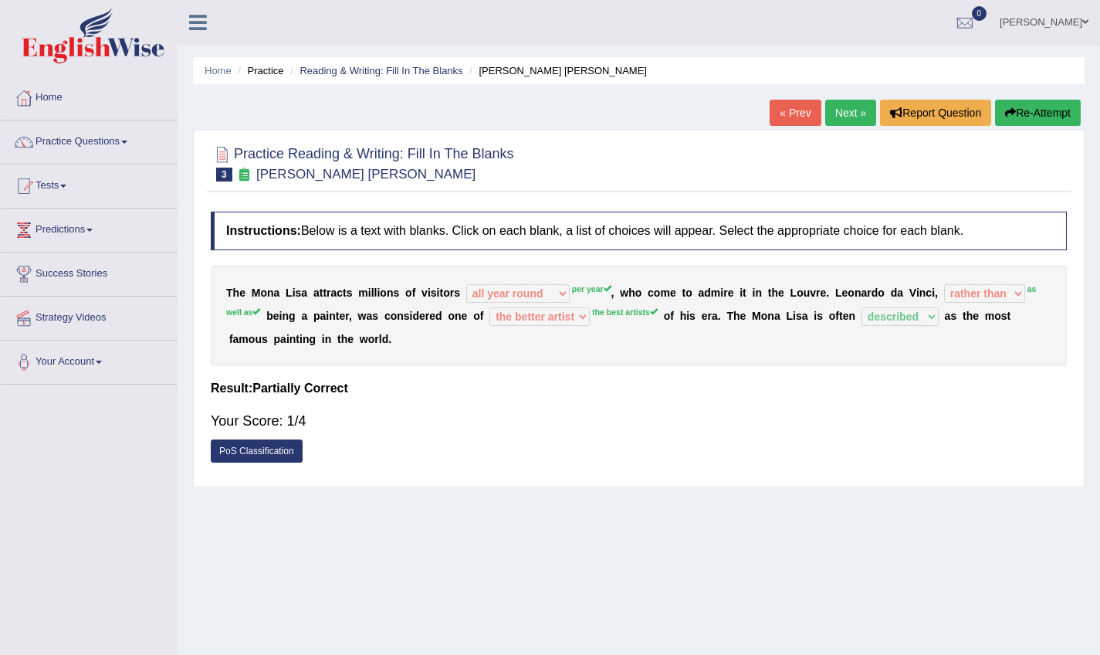
click at [866, 108] on link "Next »" at bounding box center [851, 113] width 51 height 26
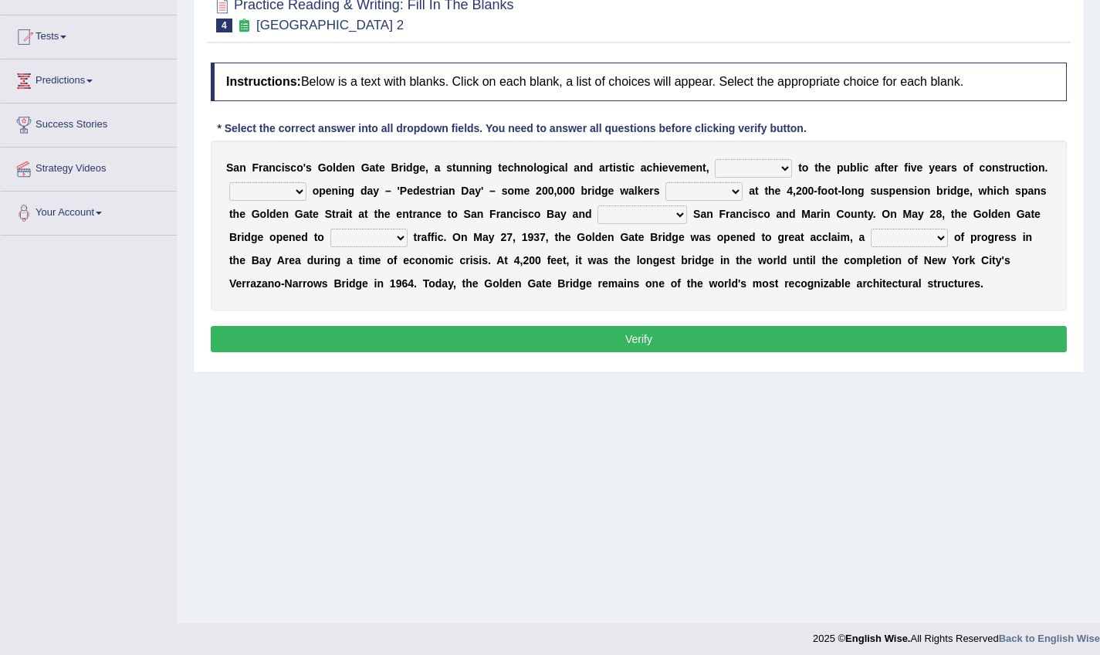
select select "opens"
select select "On"
select select "marveled"
click at [678, 206] on select "separates connects channels differentiates" at bounding box center [643, 214] width 90 height 19
select select "connects"
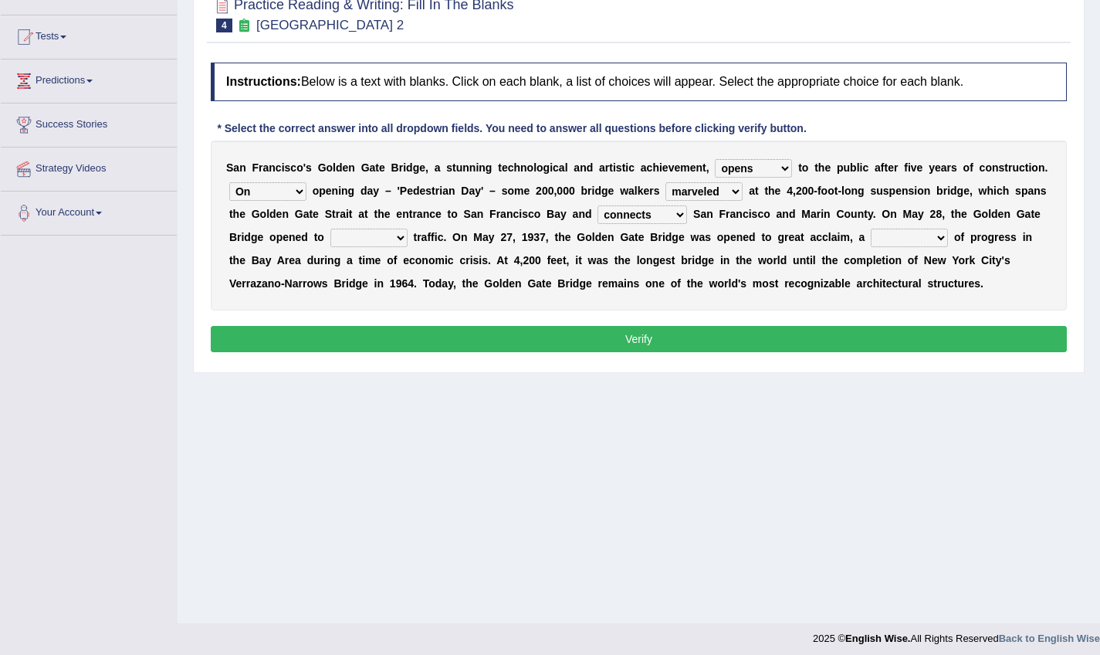
select select "aquatic"
click at [934, 241] on select "denial symbol technique yield" at bounding box center [909, 238] width 77 height 19
select select "technique"
click at [871, 332] on button "Verify" at bounding box center [639, 339] width 856 height 26
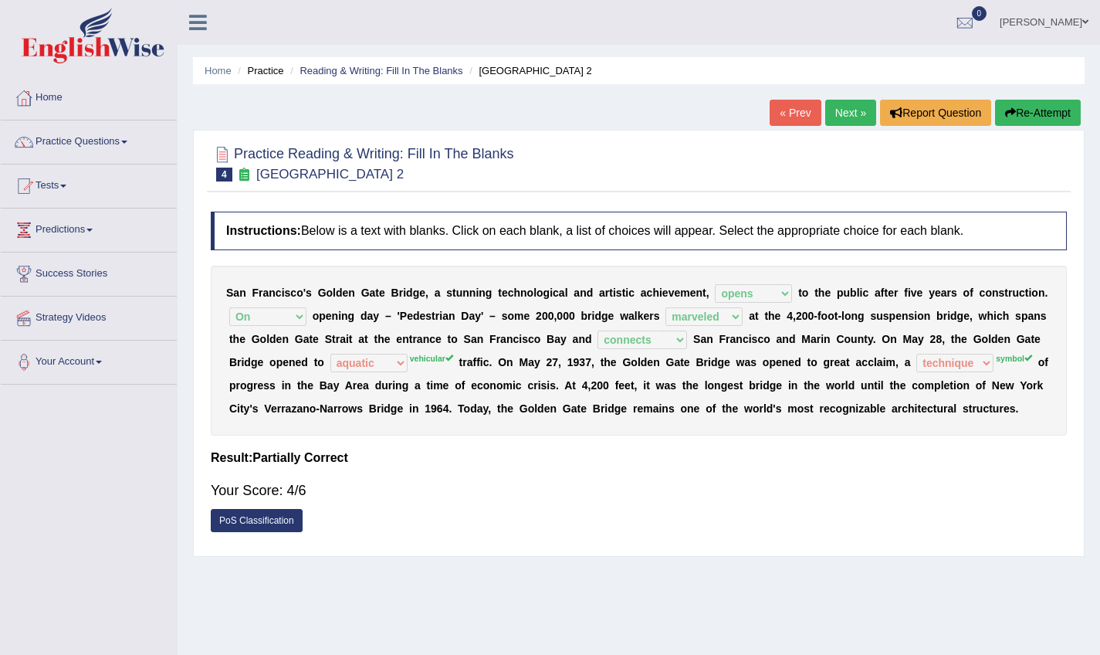
click at [842, 109] on link "Next »" at bounding box center [851, 113] width 51 height 26
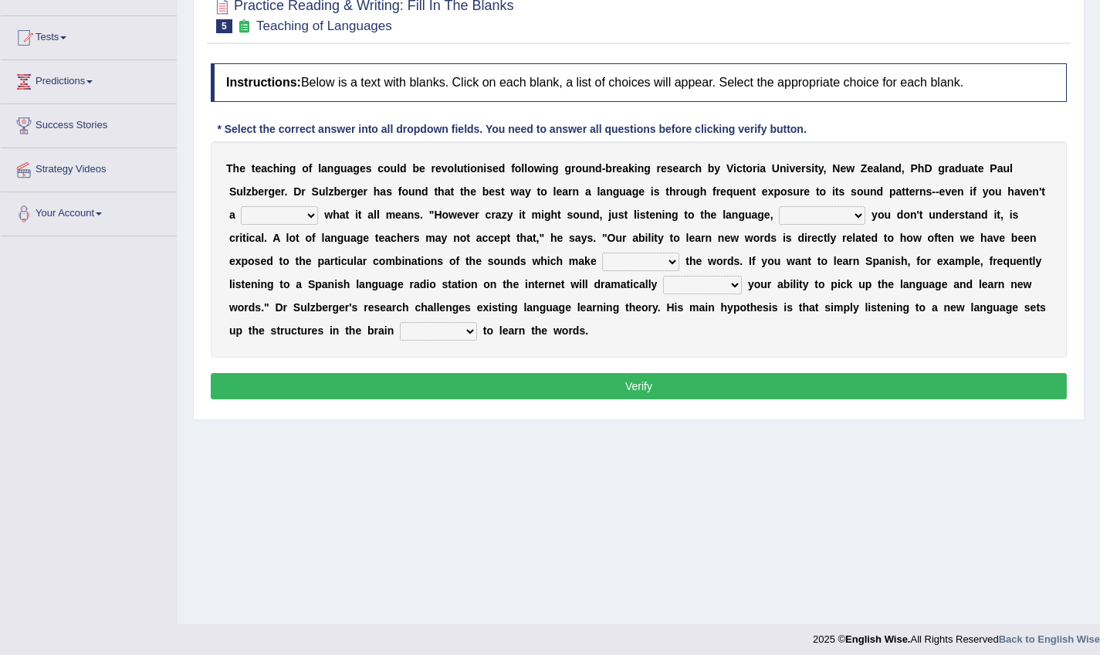
select select "clue"
click at [819, 224] on select "but also all together even though if so" at bounding box center [822, 215] width 86 height 19
select select "even though"
select select "up"
select select "evaluate"
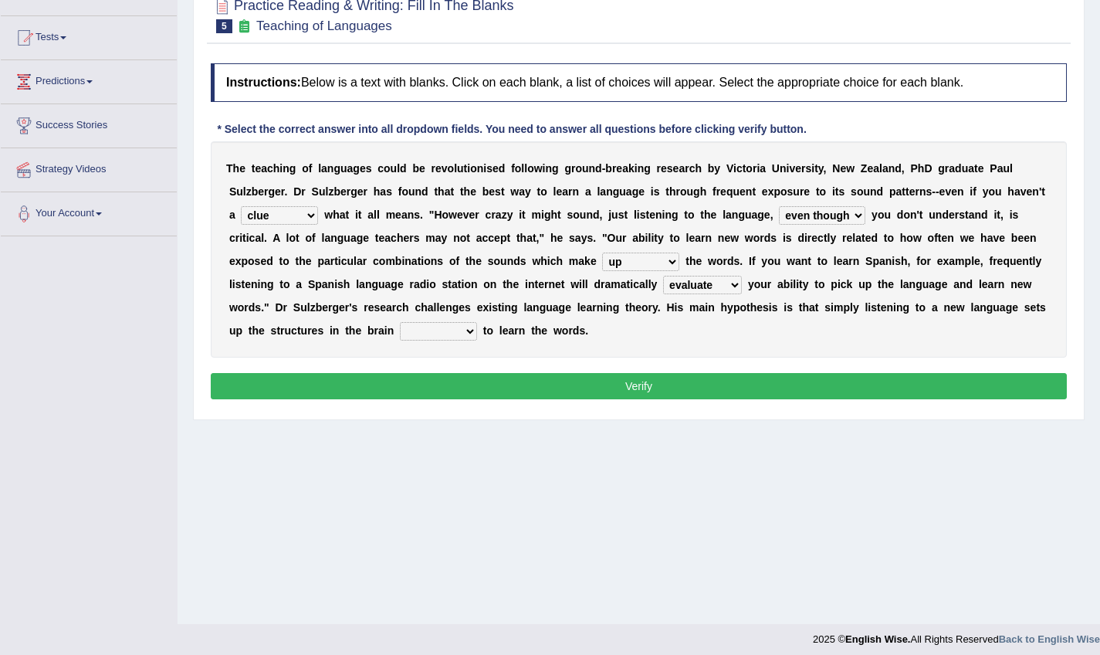
select select "requiring"
click at [452, 385] on button "Verify" at bounding box center [639, 386] width 856 height 26
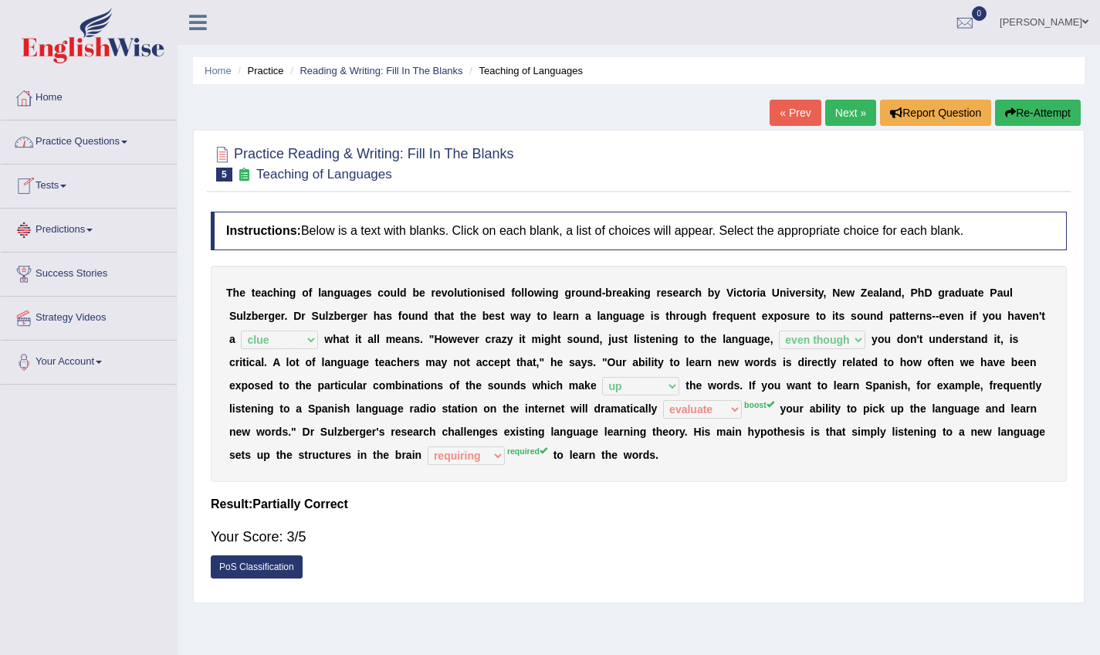
click at [82, 143] on link "Practice Questions" at bounding box center [89, 139] width 176 height 39
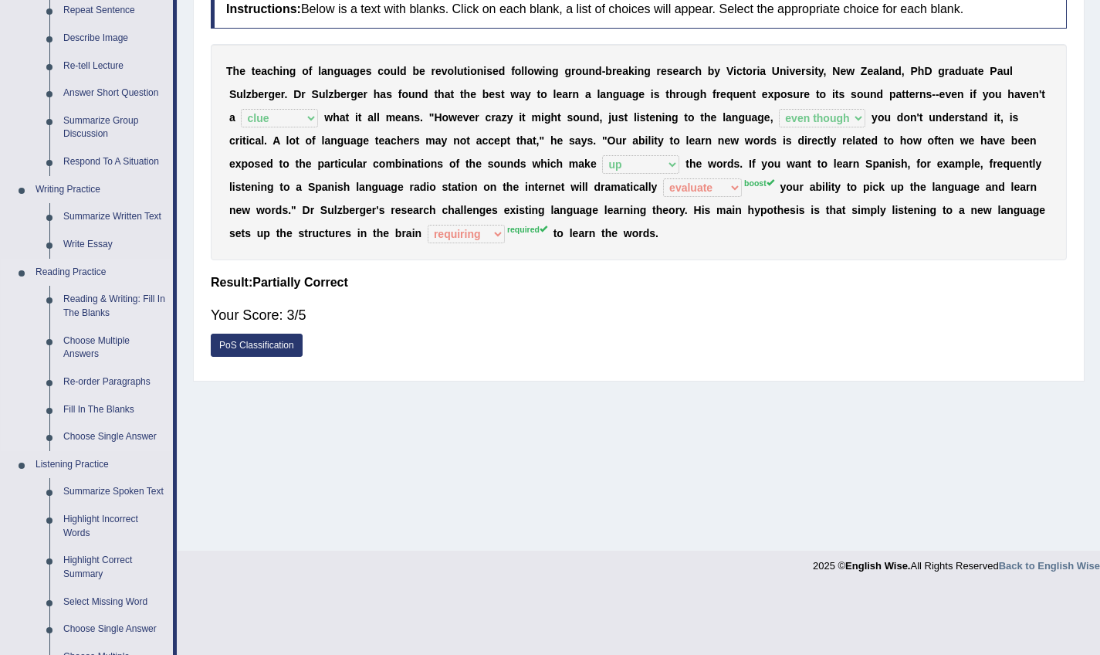
scroll to position [229, 0]
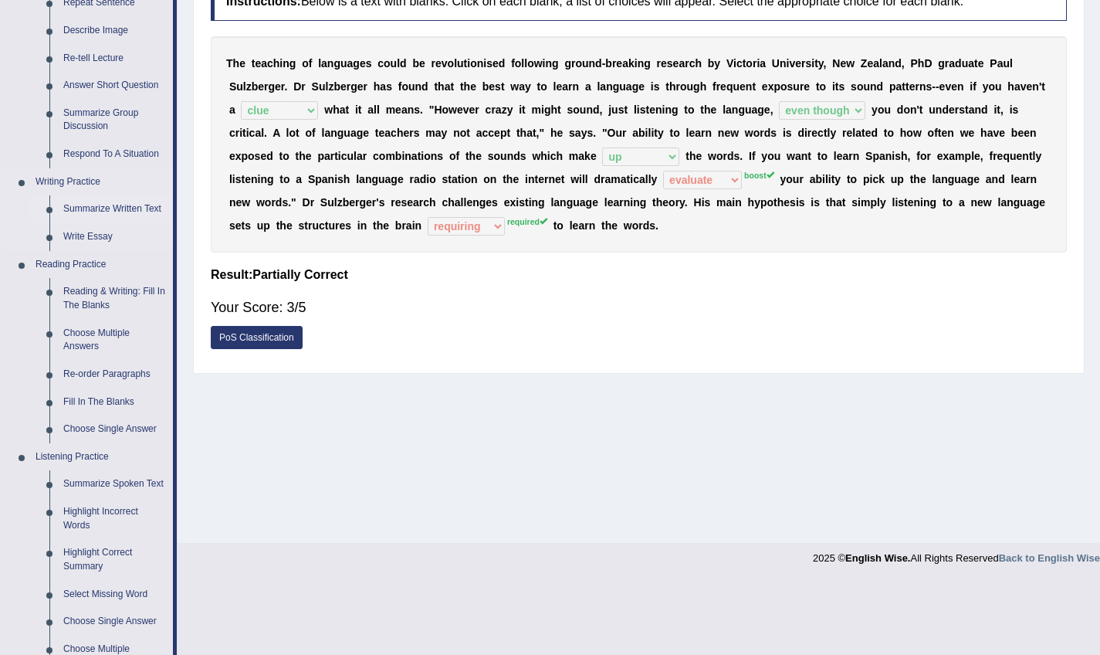
click at [117, 203] on link "Summarize Written Text" at bounding box center [114, 209] width 117 height 28
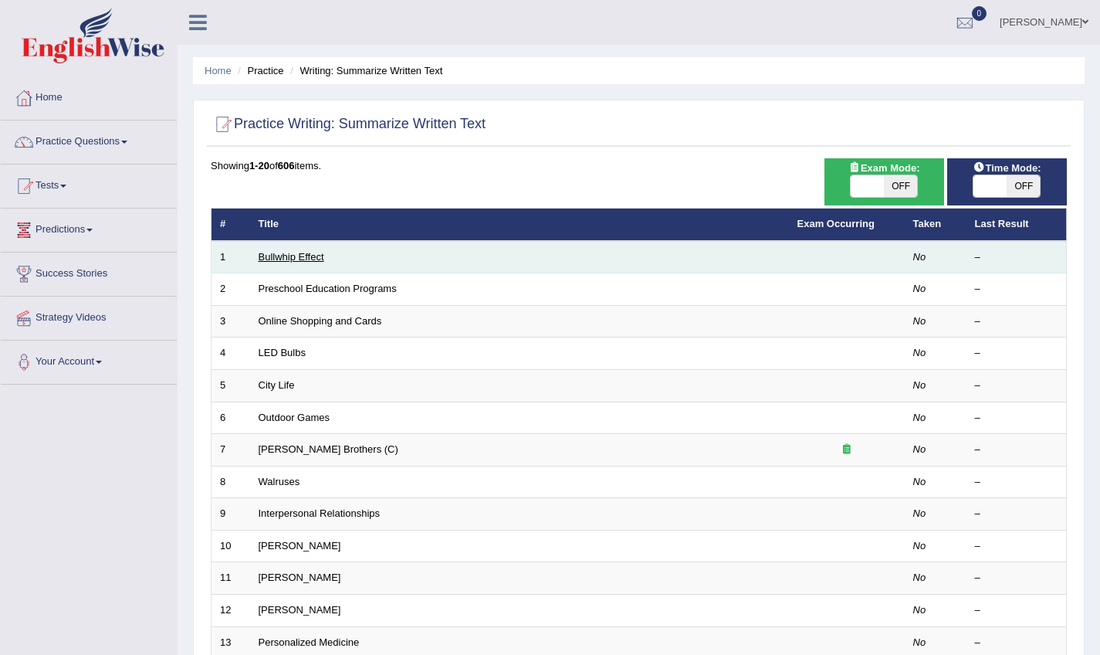
click at [293, 255] on link "Bullwhip Effect" at bounding box center [292, 257] width 66 height 12
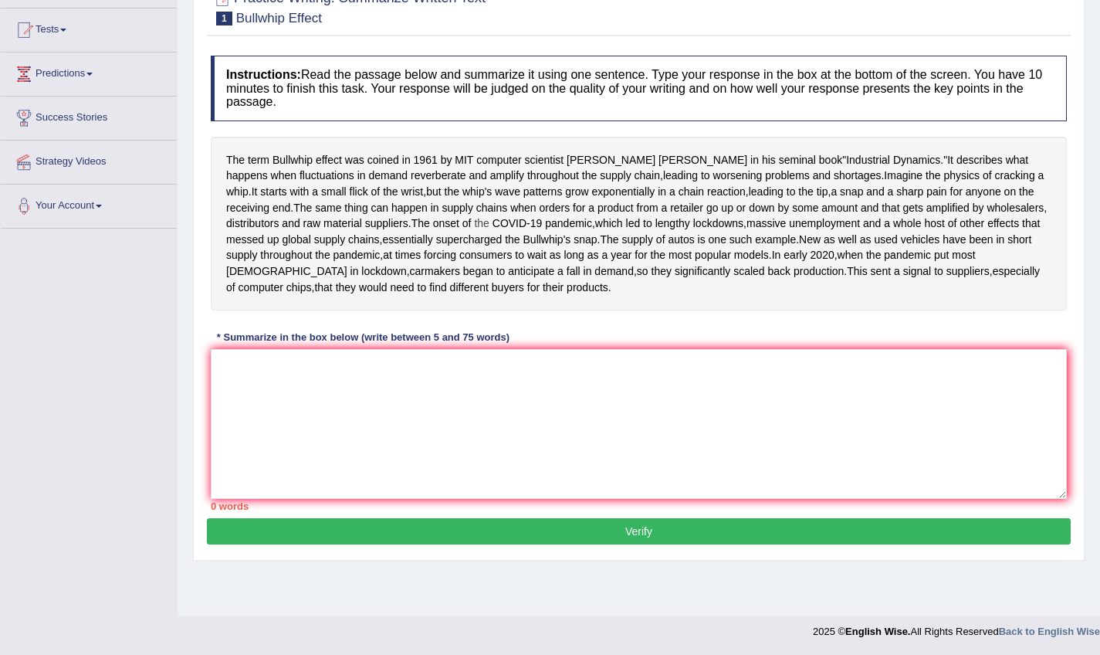
scroll to position [184, 0]
click at [361, 432] on textarea at bounding box center [639, 424] width 856 height 150
type textarea "t"
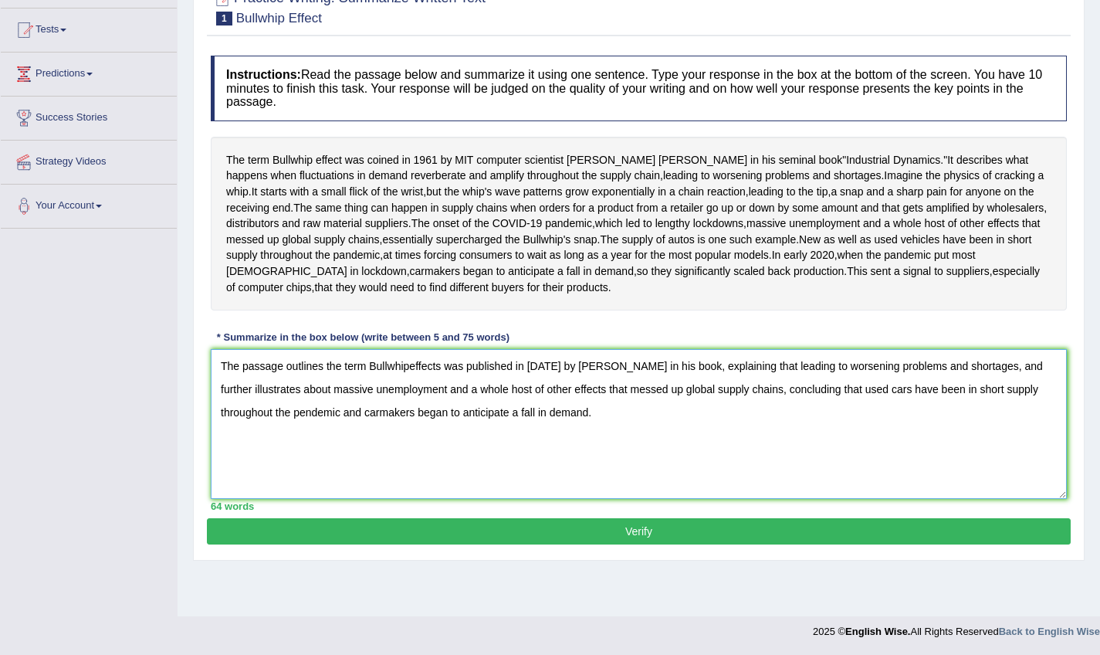
type textarea "The passage outlines the term Bullwhipeffects was published in [DATE] by [PERSO…"
click at [472, 544] on button "Verify" at bounding box center [639, 531] width 864 height 26
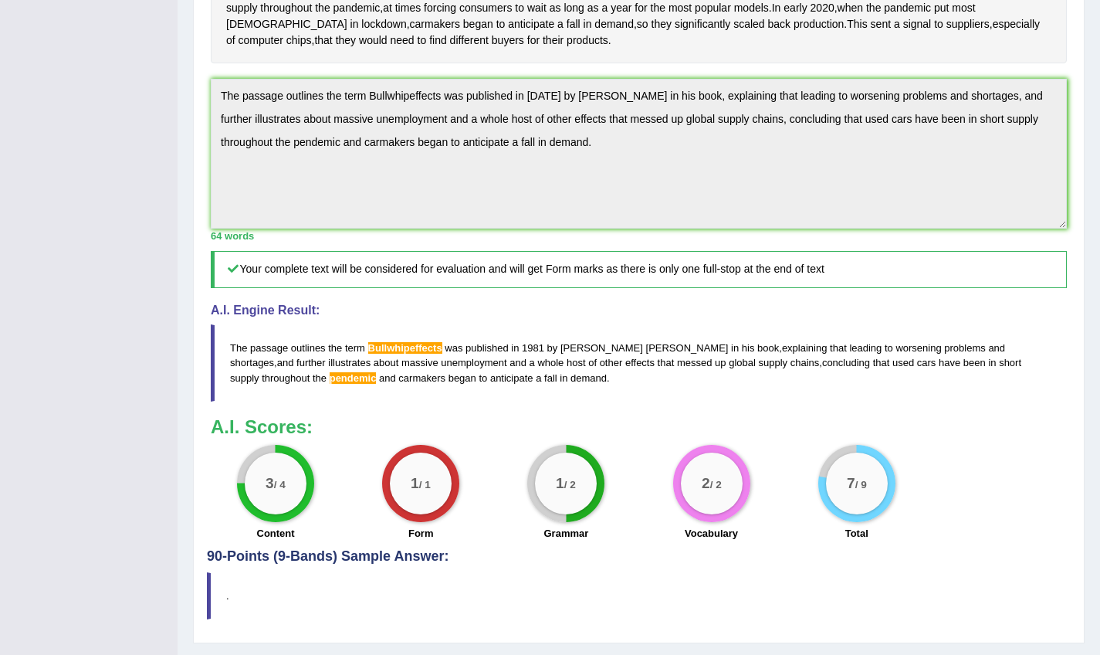
scroll to position [401, 0]
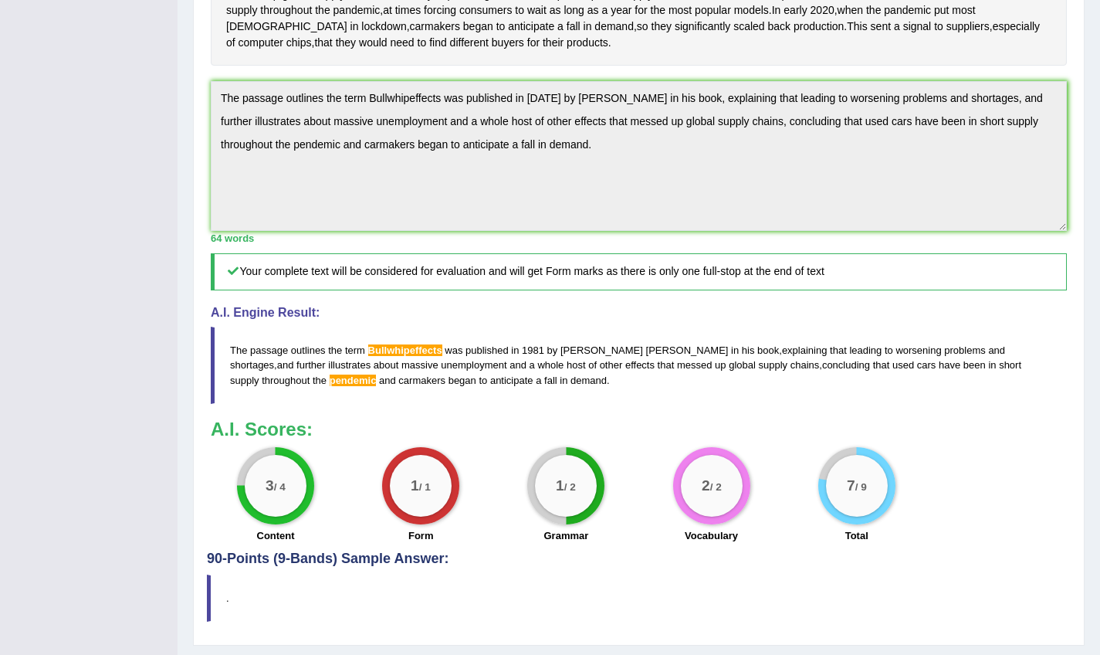
drag, startPoint x: 231, startPoint y: 416, endPoint x: 633, endPoint y: 487, distance: 408.4
click at [633, 487] on div "Instructions: Read the passage below and summarize it using one sentence. Type …" at bounding box center [639, 177] width 864 height 748
click at [141, 133] on div "Toggle navigation Home Practice Questions Speaking Practice Read Aloud Repeat S…" at bounding box center [550, 143] width 1100 height 1089
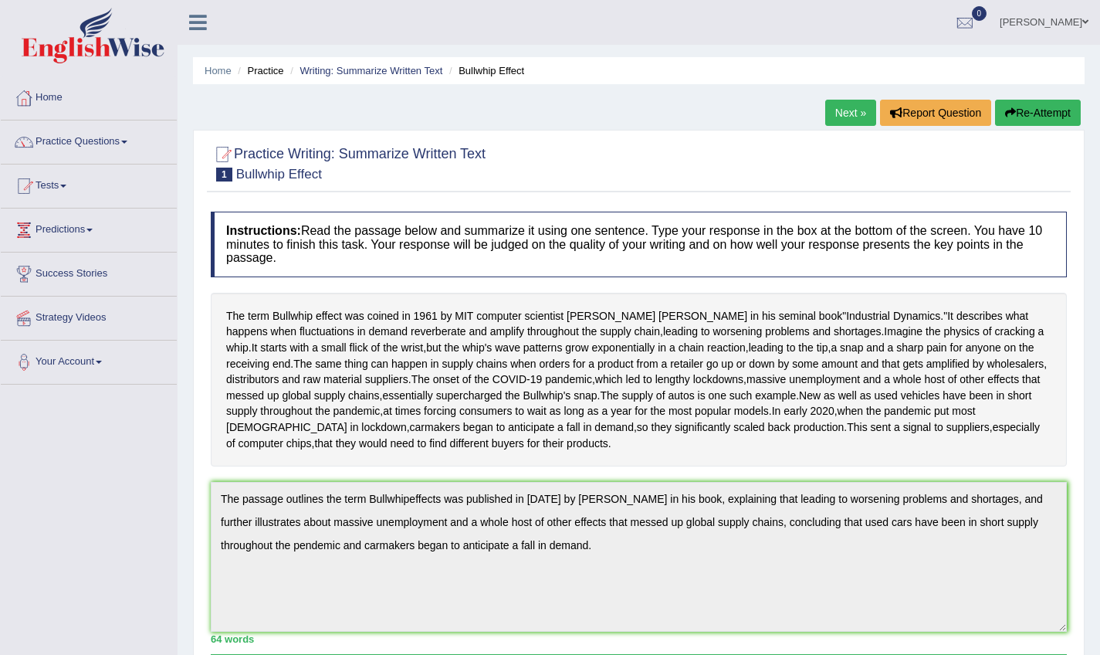
scroll to position [0, 0]
click at [1041, 106] on button "Re-Attempt" at bounding box center [1038, 113] width 86 height 26
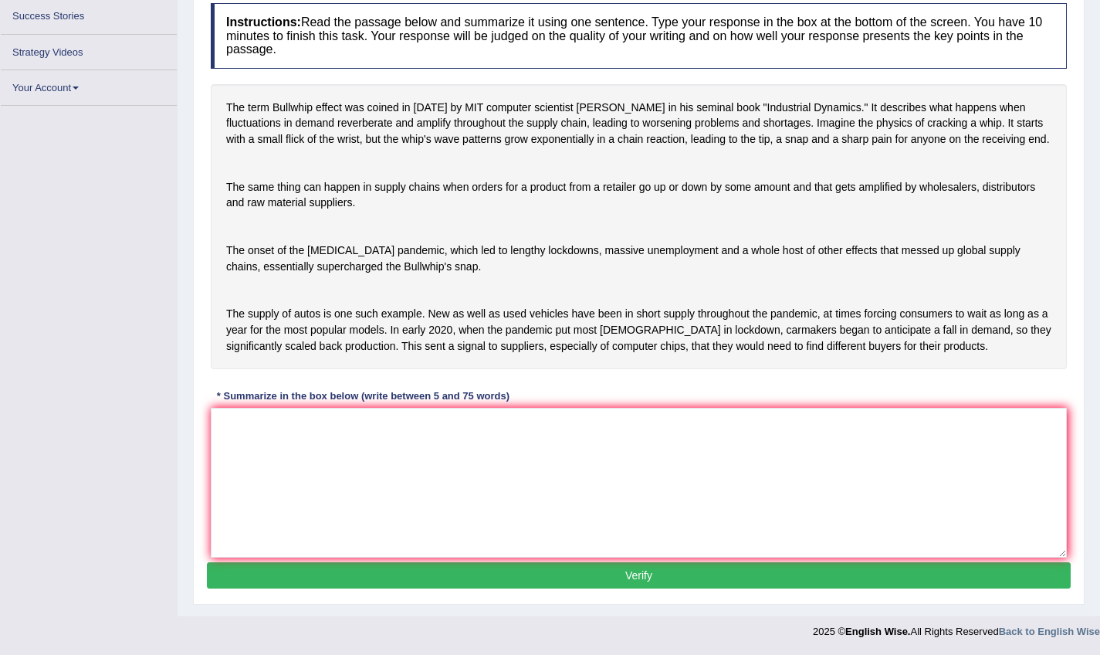
scroll to position [203, 0]
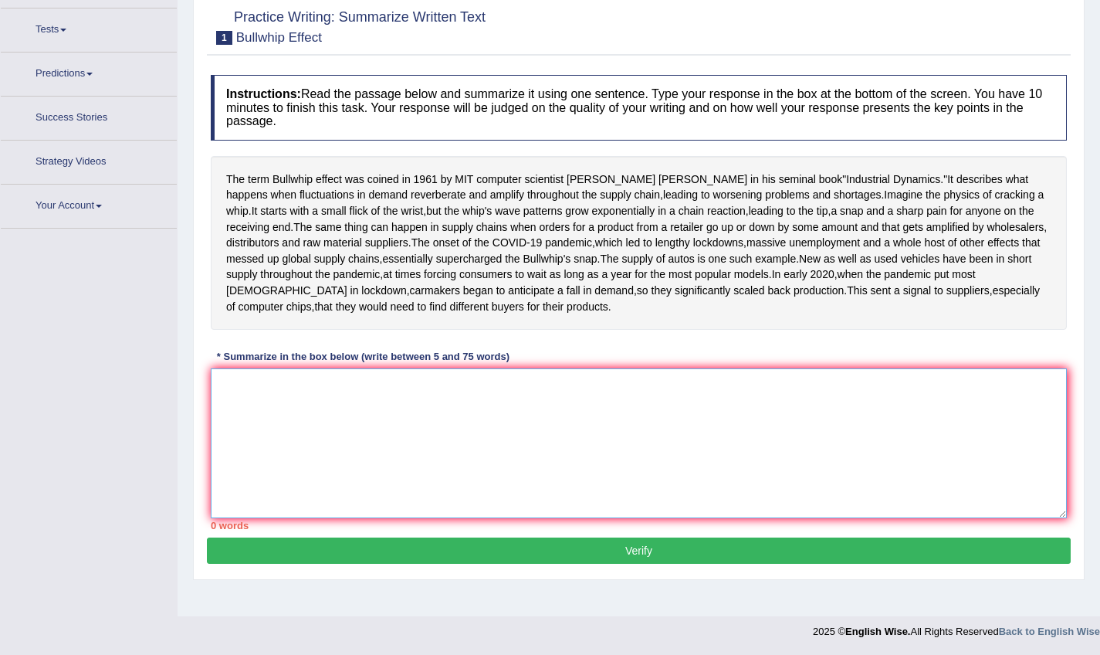
click at [579, 438] on textarea at bounding box center [639, 443] width 856 height 150
paste textarea "The passage outlines the term Bullwhipeffects was published in [DATE] by [PERSO…"
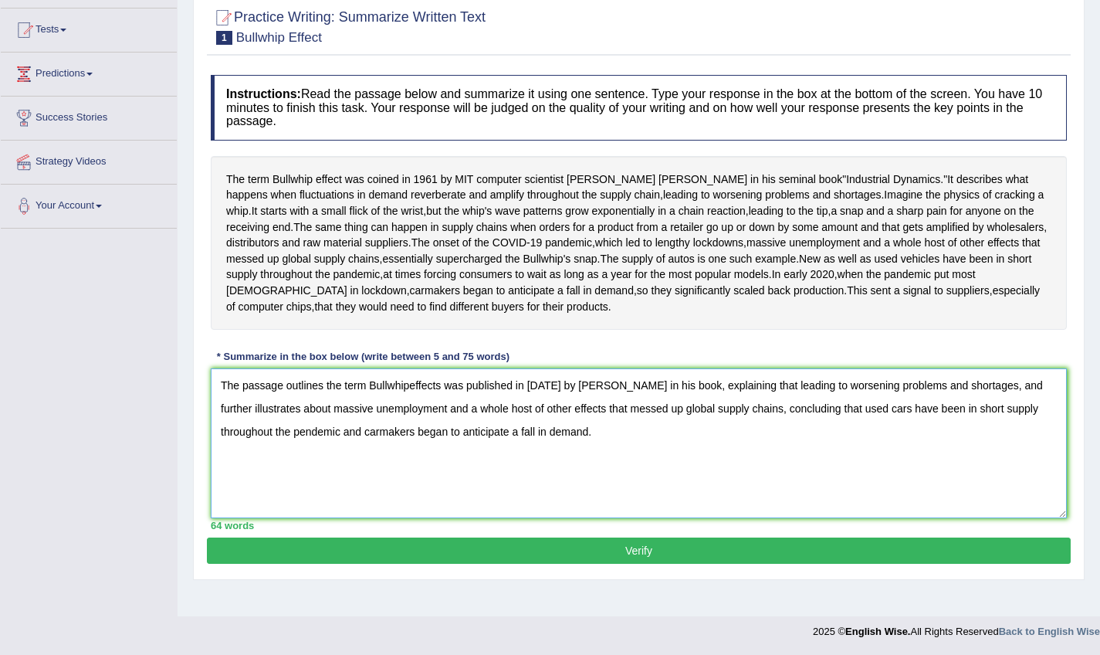
click at [410, 419] on textarea "The passage outlines the term Bullwhipeffects was published in [DATE] by [PERSO…" at bounding box center [639, 443] width 856 height 150
click at [411, 414] on textarea "The passage outlines the term Bullwhipeffects was published in [DATE] by [PERSO…" at bounding box center [639, 443] width 856 height 150
click at [317, 463] on textarea "The passage outlines the term Bullwhip effects was published in [DATE] by [PERS…" at bounding box center [639, 443] width 856 height 150
type textarea "The passage outlines the term Bullwhip effects was published in [DATE] by [PERS…"
click at [495, 564] on button "Verify" at bounding box center [639, 550] width 864 height 26
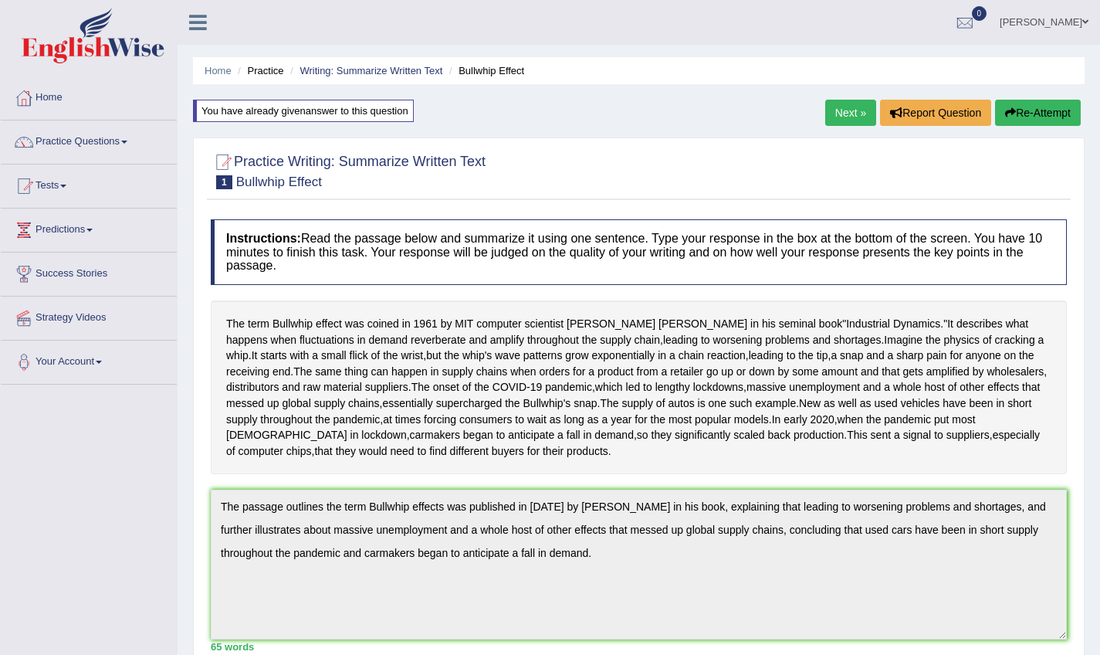
scroll to position [0, 0]
click at [843, 115] on link "Next »" at bounding box center [851, 113] width 51 height 26
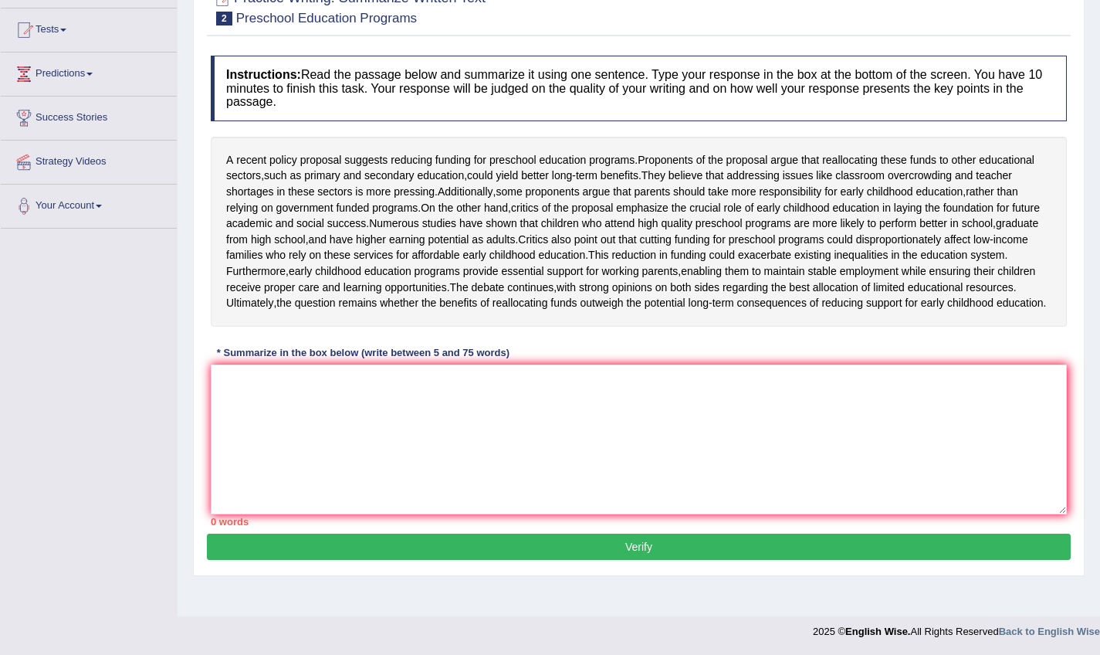
scroll to position [184, 0]
click at [511, 417] on textarea at bounding box center [639, 439] width 856 height 150
type textarea "t"
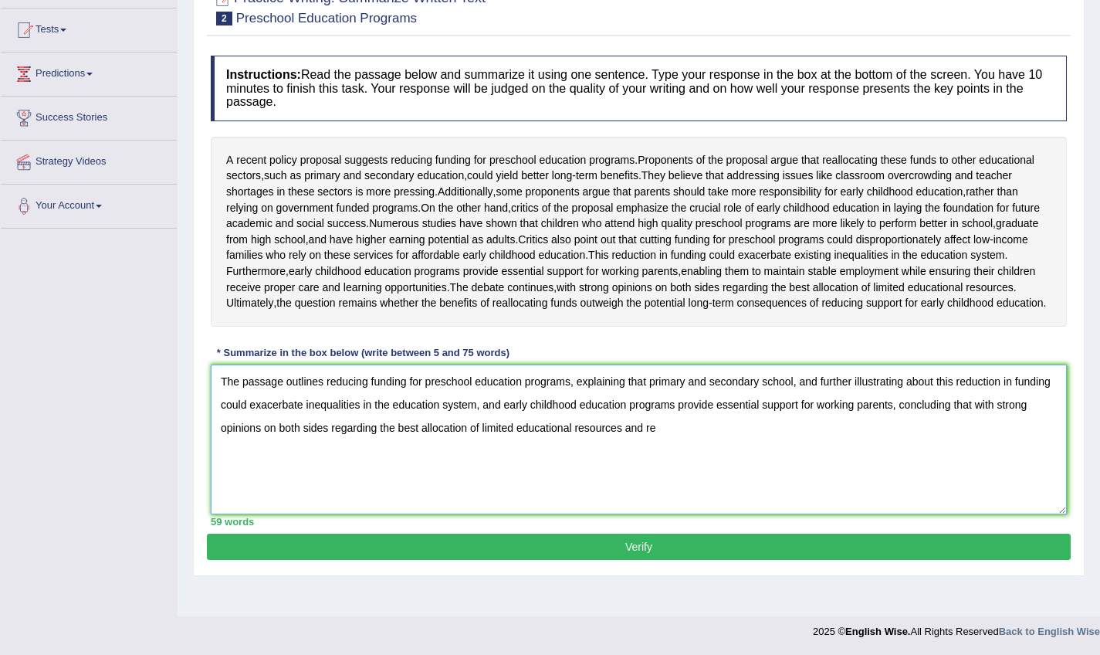
type textarea "The passage outlines reducing funding for preschool education programs, explain…"
